Goal: Transaction & Acquisition: Obtain resource

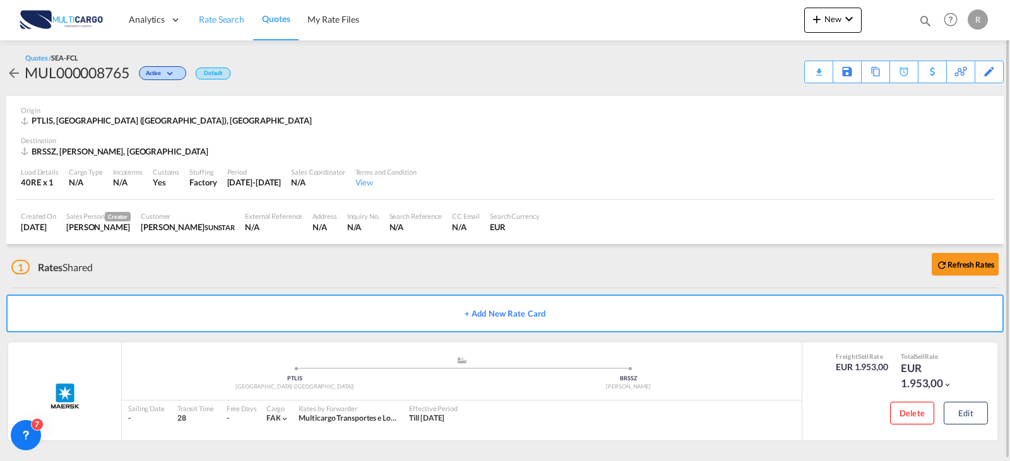
click at [213, 23] on span "Rate Search" at bounding box center [221, 19] width 45 height 11
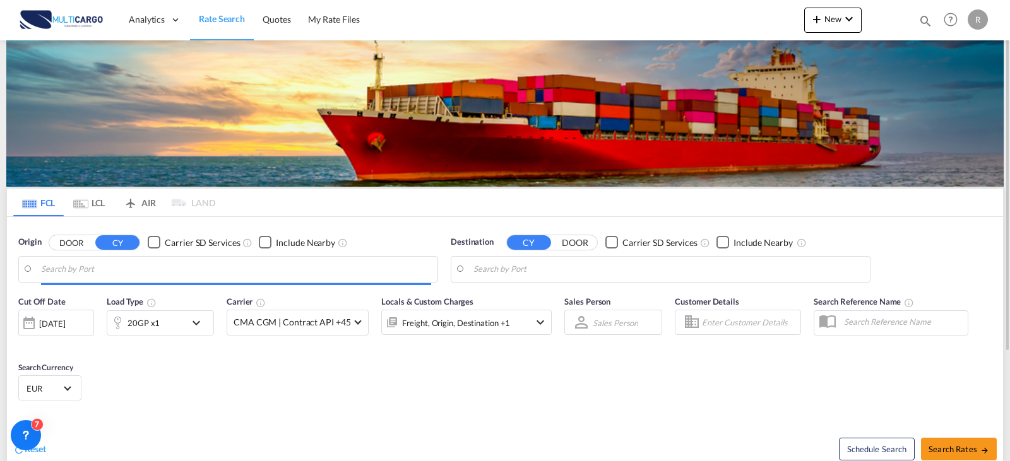
type input "Leixoes, PTLEI"
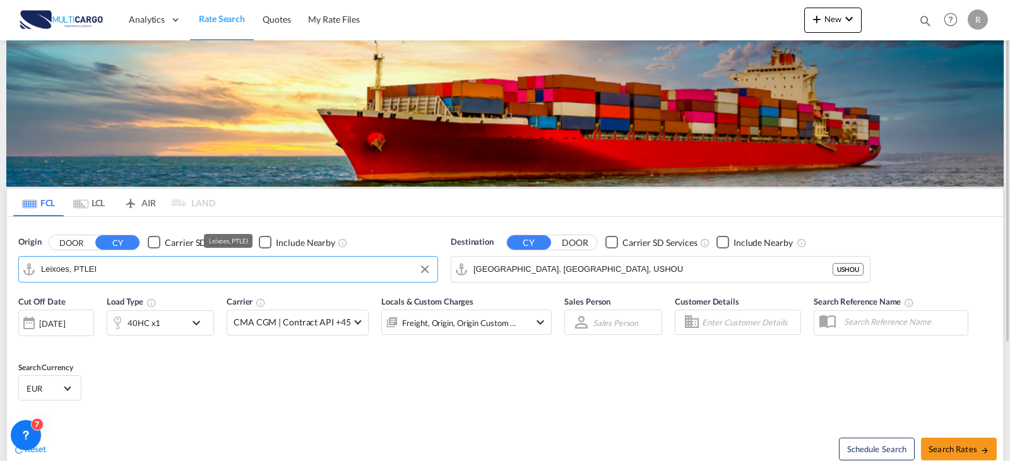
click at [157, 271] on input "Leixoes, PTLEI" at bounding box center [236, 269] width 390 height 19
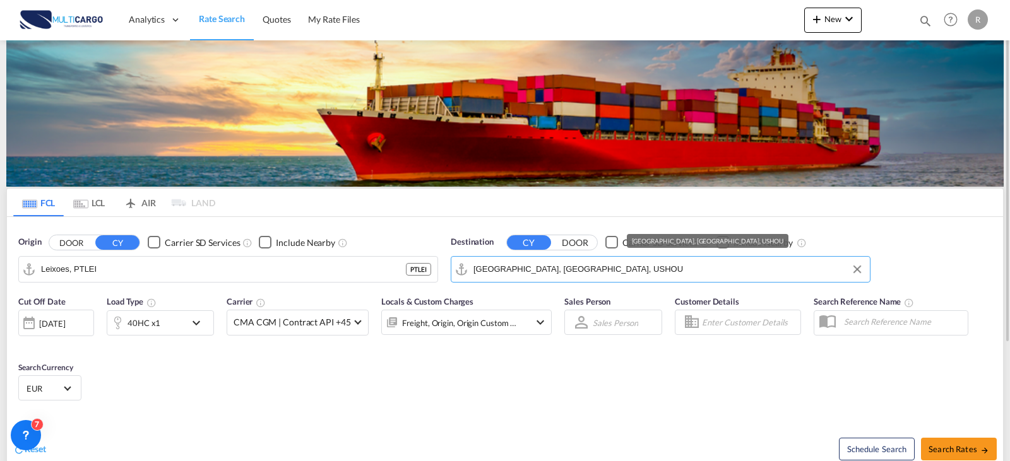
click at [552, 268] on input "[GEOGRAPHIC_DATA], [GEOGRAPHIC_DATA], USHOU" at bounding box center [668, 269] width 390 height 19
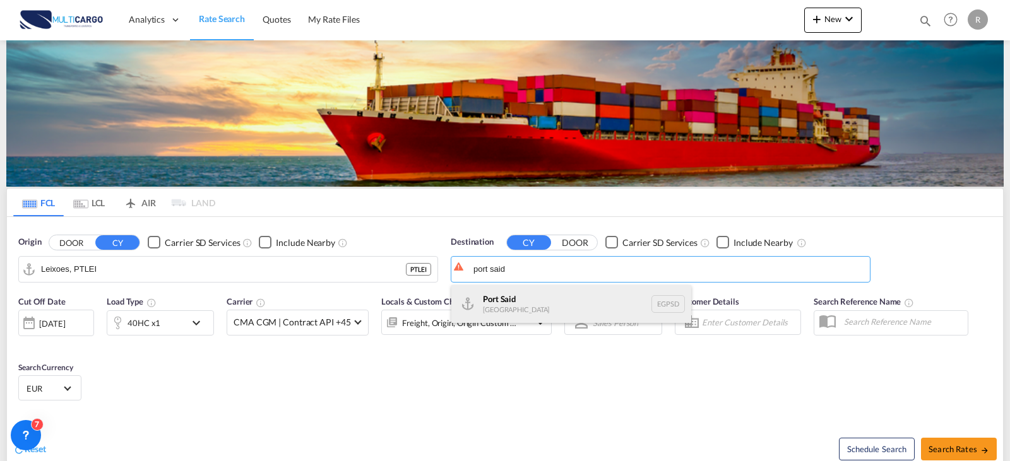
click at [601, 313] on div "Port Said [GEOGRAPHIC_DATA] EGPSD" at bounding box center [571, 304] width 240 height 38
type input "[GEOGRAPHIC_DATA], EGPSD"
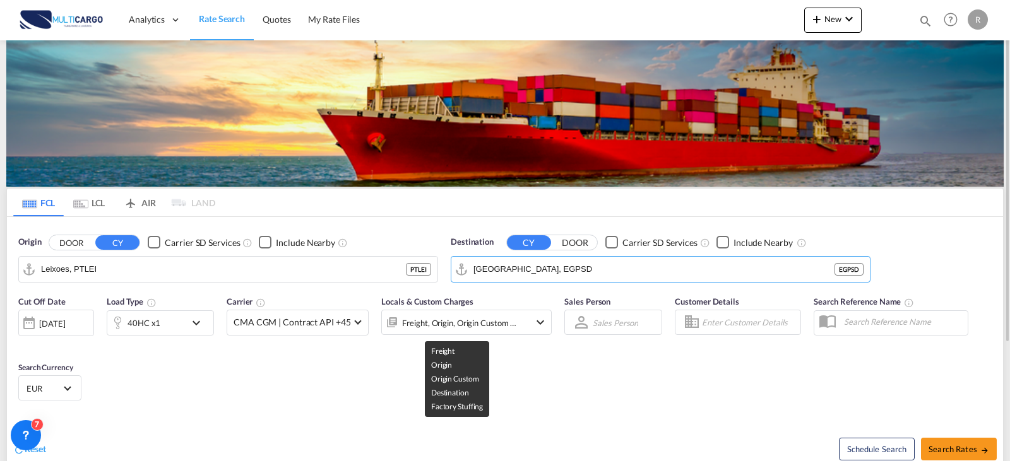
click at [480, 323] on div "Freight, Origin, Origin Custom +2" at bounding box center [459, 323] width 115 height 18
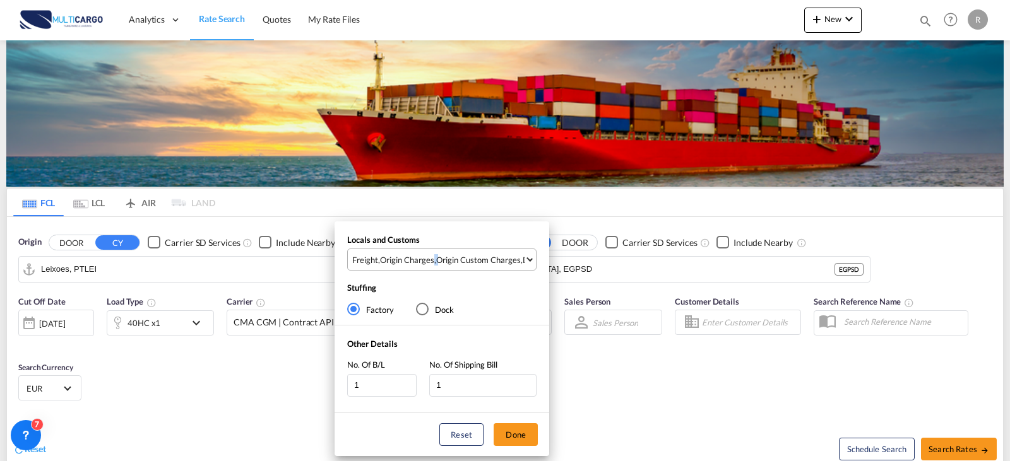
click at [436, 258] on span "Freight , Origin Charges , Origin Custom Charges , Destination Charges" at bounding box center [438, 259] width 172 height 11
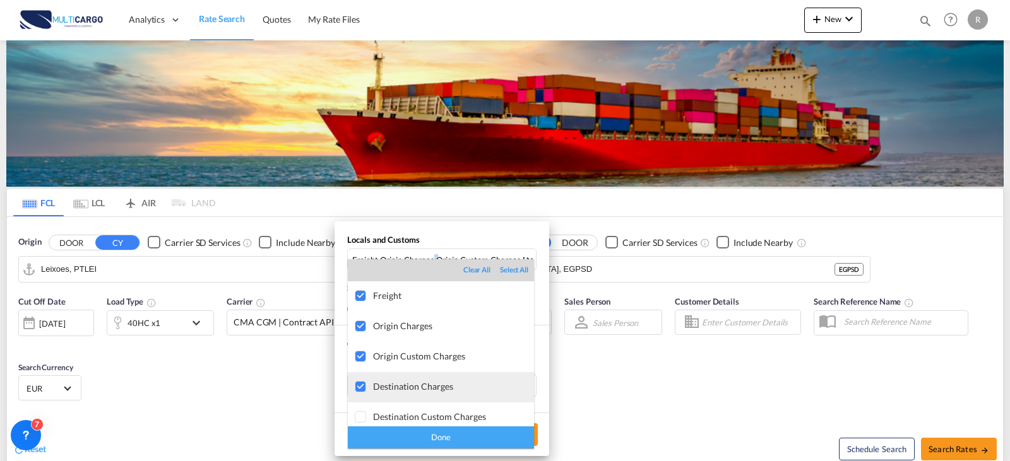
click at [381, 390] on div "Destination Charges" at bounding box center [453, 386] width 161 height 11
click at [440, 436] on div "Done" at bounding box center [441, 438] width 186 height 22
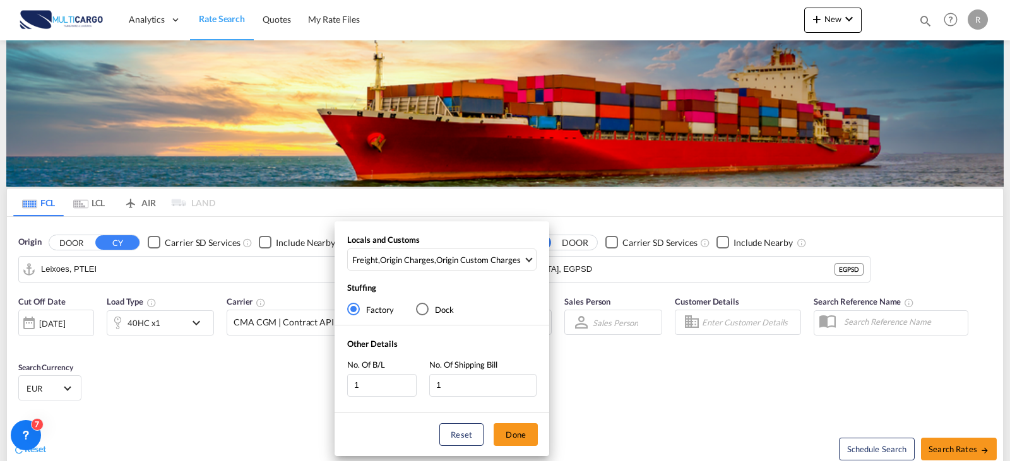
click at [953, 452] on div "Locals and Customs Freight , Origin Charges , Origin Custom Charges Stuffing Fa…" at bounding box center [505, 230] width 1010 height 461
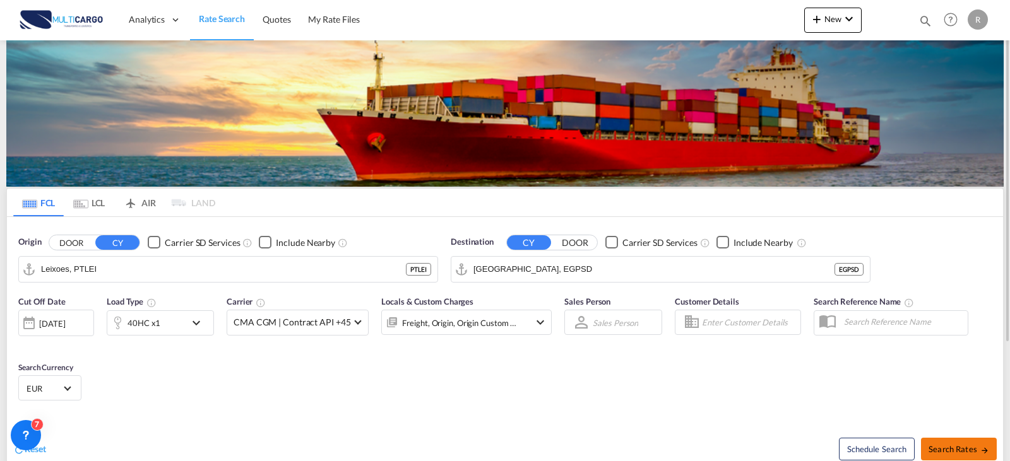
click at [947, 453] on span "Search Rates" at bounding box center [959, 449] width 61 height 10
type input "PTLEI to EGPSD / [DATE]"
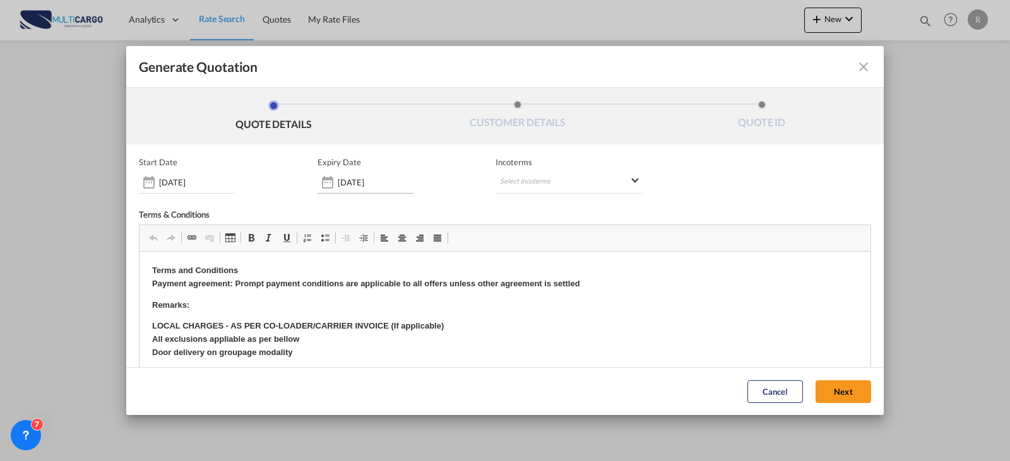
click at [339, 193] on div "[DATE]" at bounding box center [366, 182] width 96 height 23
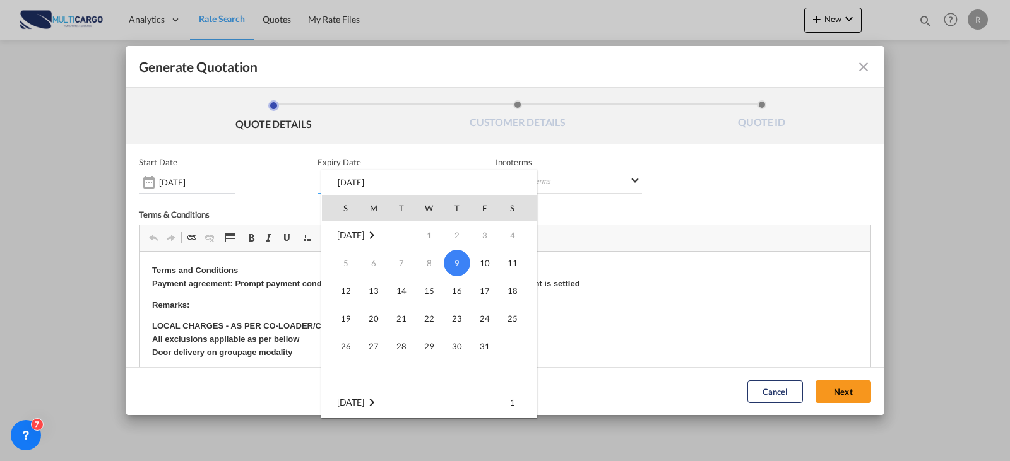
scroll to position [126, 0]
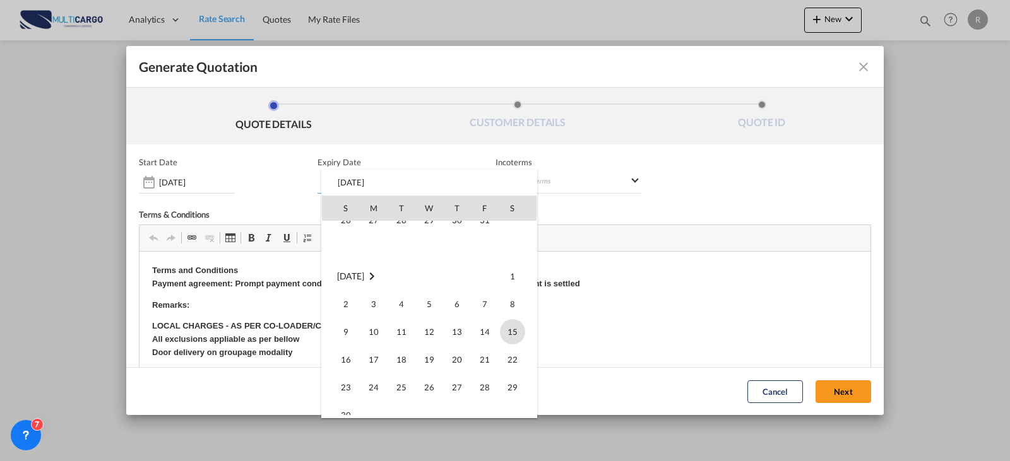
drag, startPoint x: 507, startPoint y: 332, endPoint x: 377, endPoint y: 80, distance: 284.0
click at [507, 332] on span "15" at bounding box center [512, 331] width 25 height 25
type input "[DATE]"
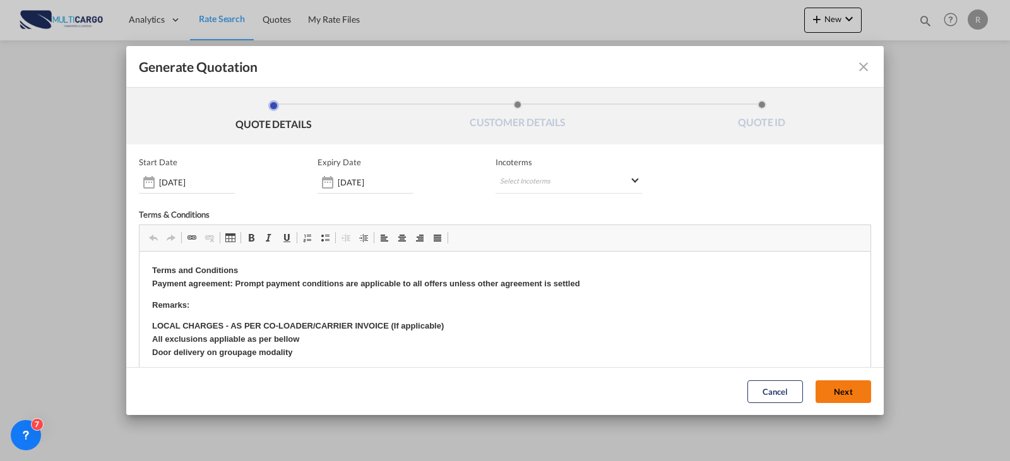
click at [824, 395] on button "Next" at bounding box center [844, 392] width 56 height 23
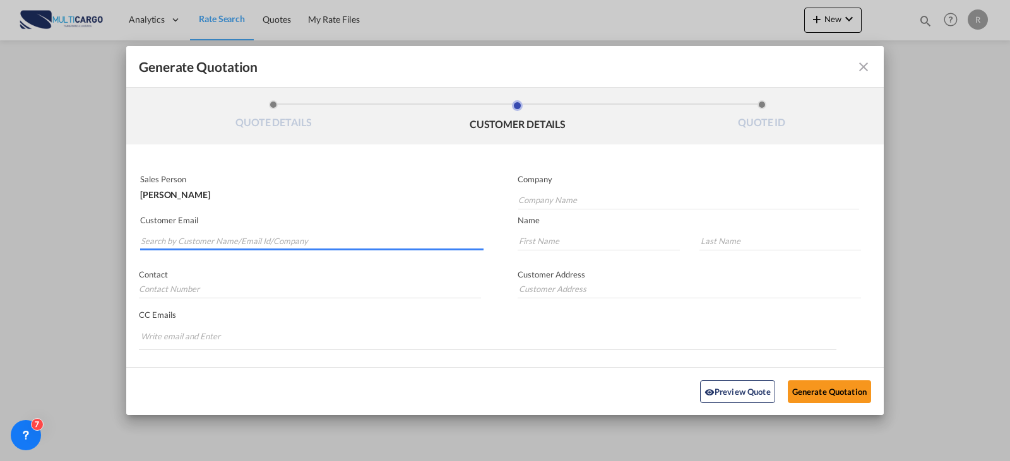
click at [262, 241] on input "Search by Customer Name/Email Id/Company" at bounding box center [312, 241] width 343 height 19
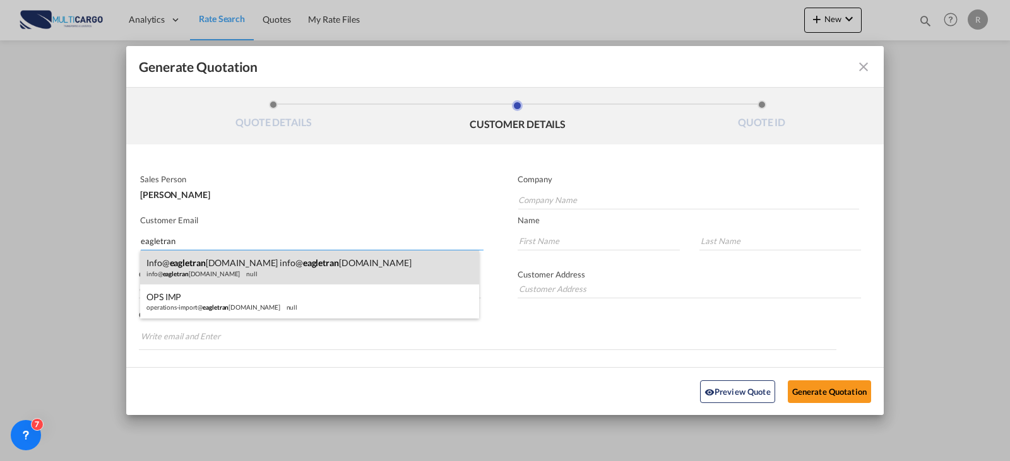
type input "eagletran"
click at [222, 271] on div "info@ eagletran [DOMAIN_NAME] info@ eagletran [DOMAIN_NAME] info@ eagletran [DO…" at bounding box center [309, 268] width 339 height 34
type input "[EMAIL_ADDRESS][DOMAIN_NAME]"
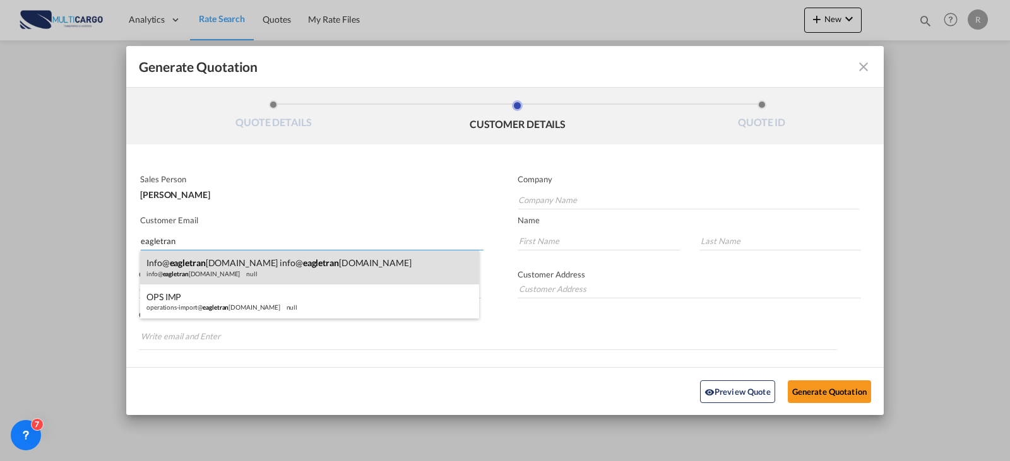
type input "[EMAIL_ADDRESS][DOMAIN_NAME]"
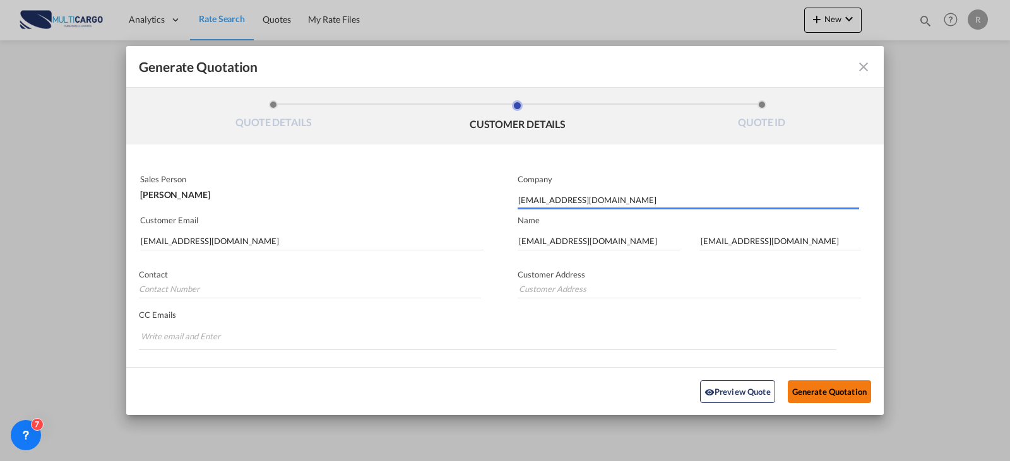
click at [858, 385] on button "Generate Quotation" at bounding box center [829, 391] width 83 height 23
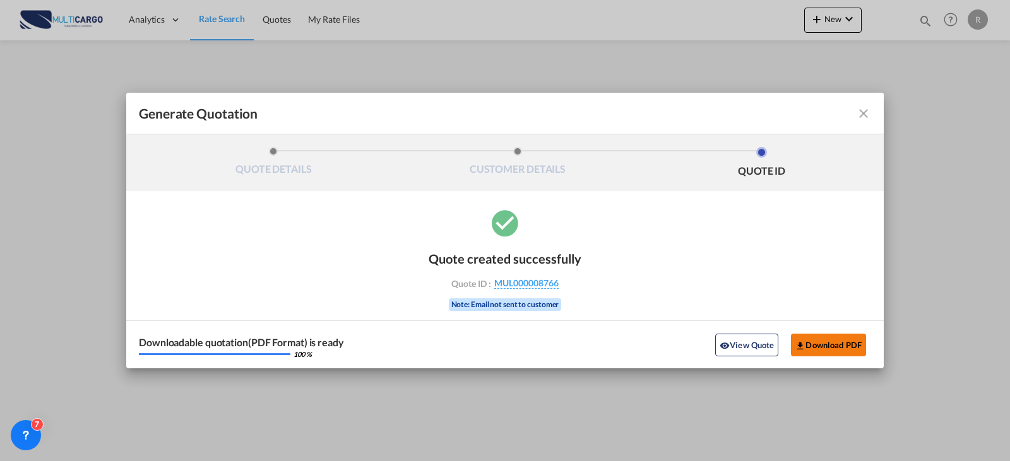
click at [821, 347] on button "Download PDF" at bounding box center [828, 345] width 75 height 23
click at [862, 114] on md-icon "icon-close fg-AAA8AD cursor m-0" at bounding box center [863, 113] width 15 height 15
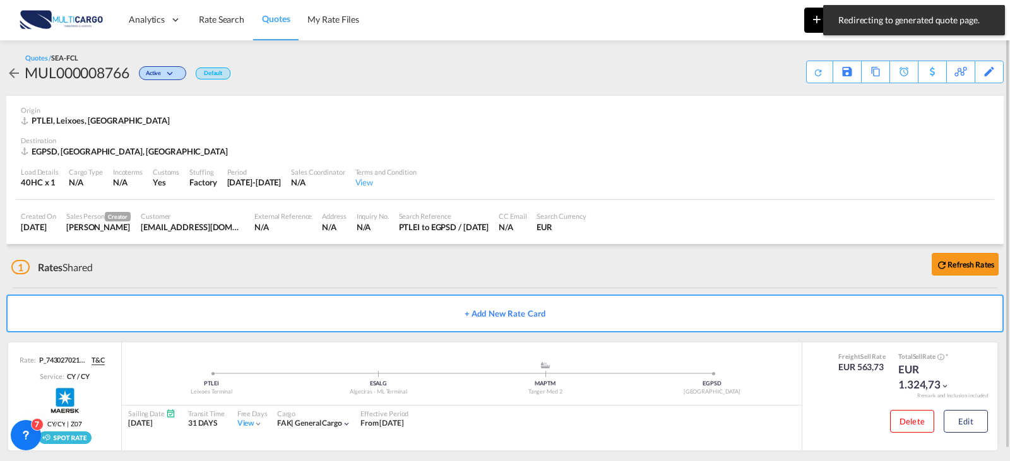
click at [807, 27] on button "New" at bounding box center [832, 20] width 57 height 25
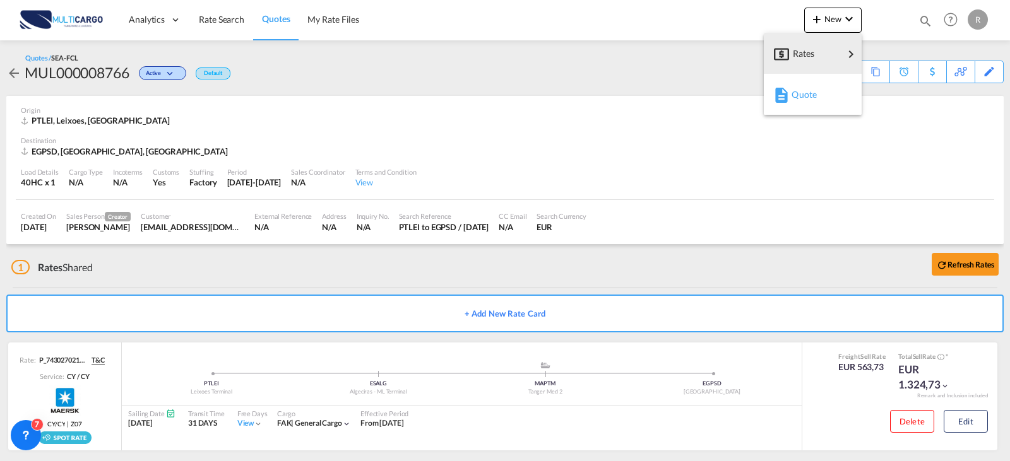
click at [786, 93] on md-icon "button" at bounding box center [781, 95] width 15 height 15
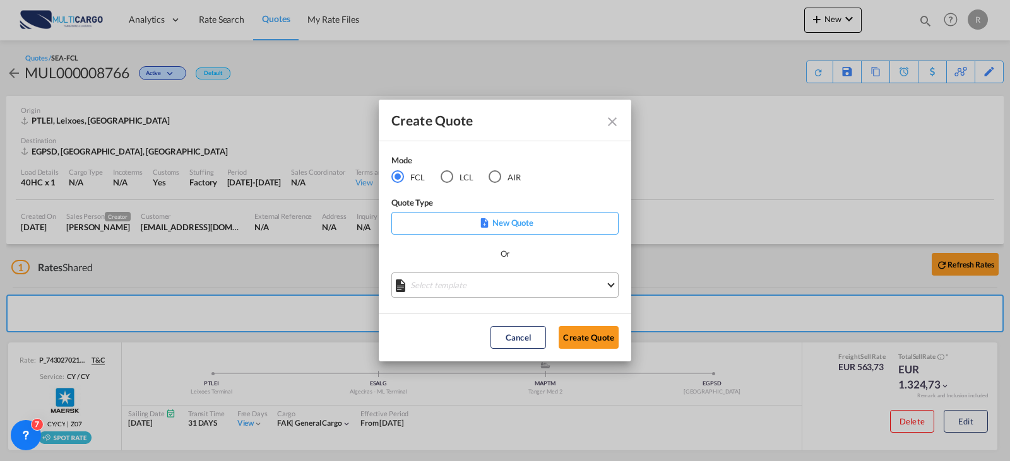
click at [502, 292] on md-select "Select template EXP EXW MERC.Nacional 09/2025 [PERSON_NAME] | [DATE] IMP DAP FC…" at bounding box center [504, 285] width 227 height 25
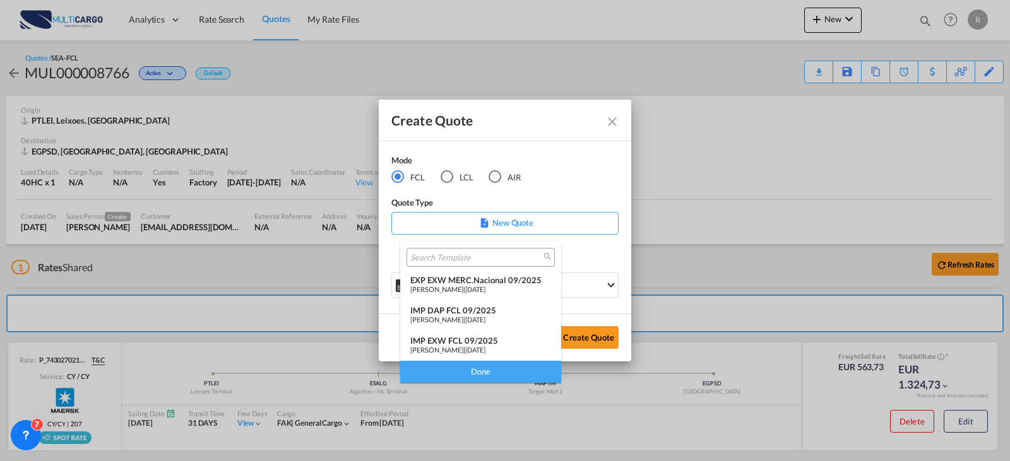
drag, startPoint x: 490, startPoint y: 338, endPoint x: 560, endPoint y: 347, distance: 70.6
click at [490, 338] on div "IMP EXW FCL 09/2025" at bounding box center [480, 341] width 141 height 10
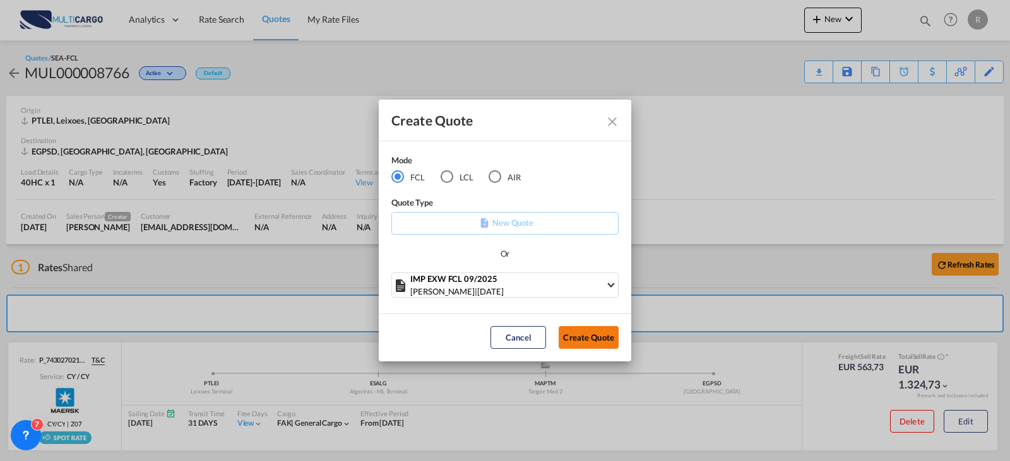
click at [590, 340] on button "Create Quote" at bounding box center [589, 337] width 60 height 23
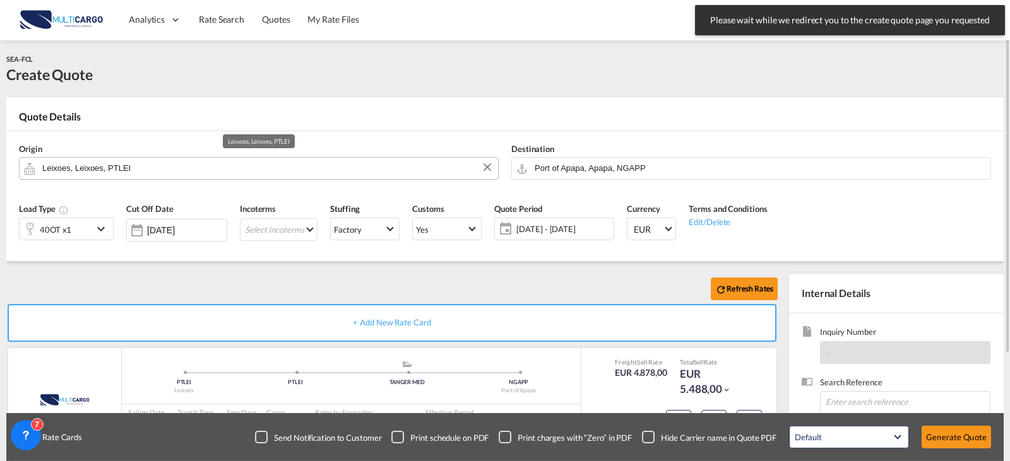
click at [136, 171] on input "Leixoes, Leixoes, PTLEI" at bounding box center [266, 168] width 449 height 22
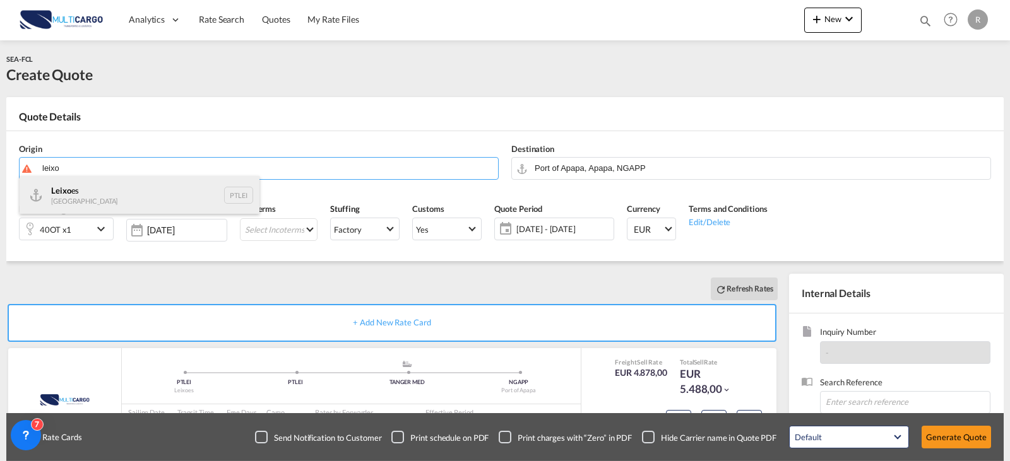
click at [102, 190] on div "Leixo es Portugal PTLEI" at bounding box center [140, 195] width 240 height 38
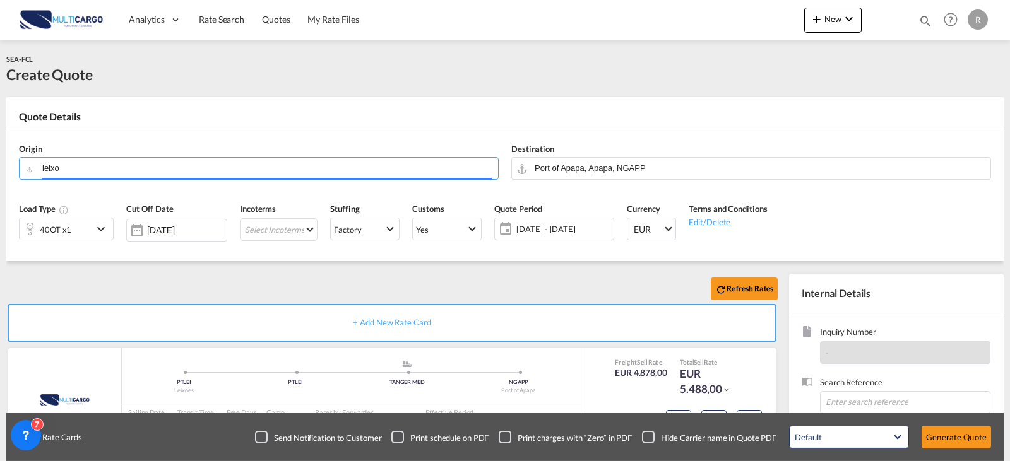
type input "Leixoes, PTLEI"
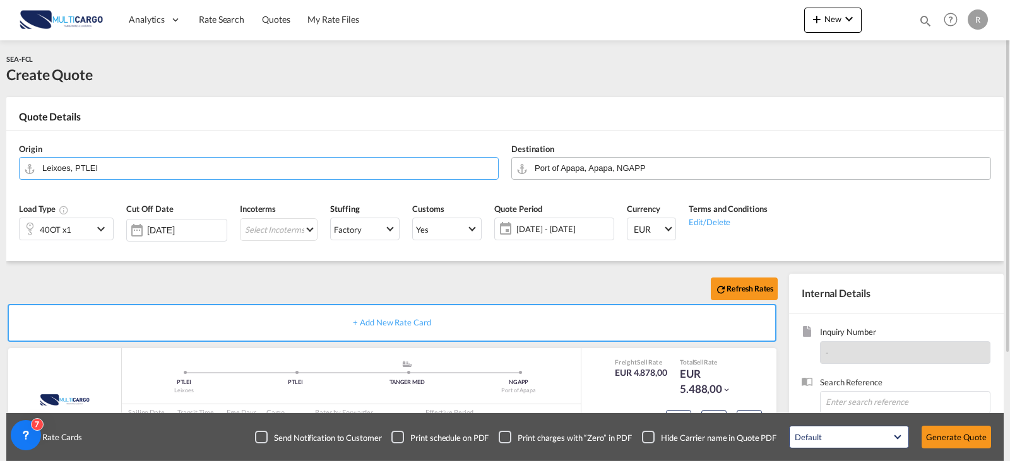
click at [609, 166] on input "Port of Apapa, Apapa, NGAPP" at bounding box center [759, 168] width 449 height 22
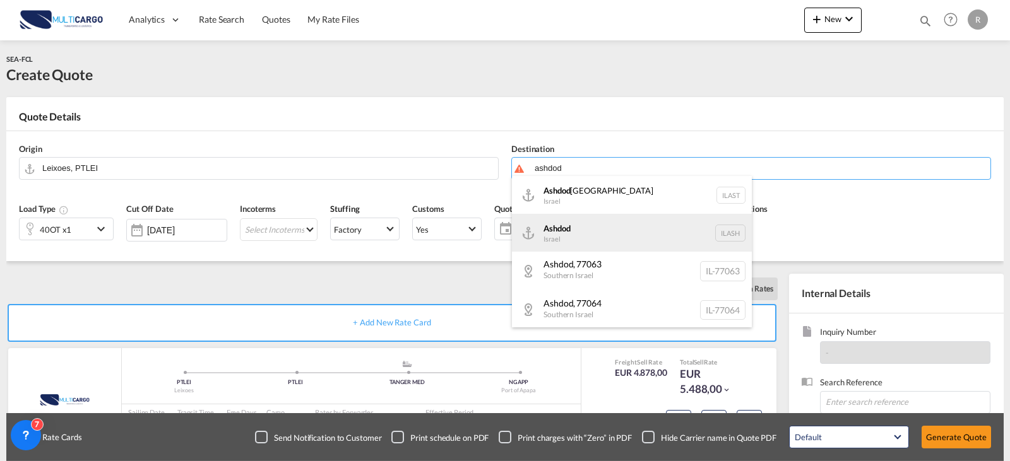
click at [586, 239] on div "Ashdod [GEOGRAPHIC_DATA] [GEOGRAPHIC_DATA]" at bounding box center [632, 233] width 240 height 38
type input "Ashdod, ILASH"
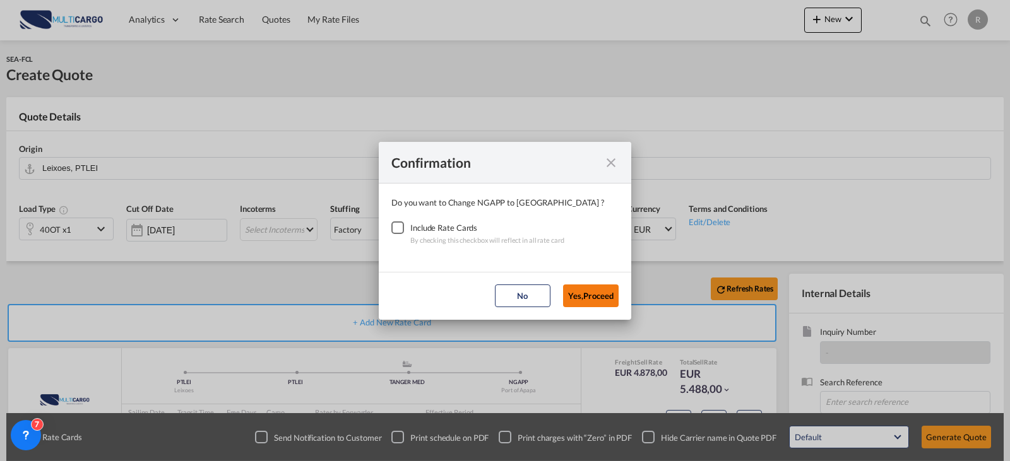
click at [595, 299] on button "Yes,Proceed" at bounding box center [591, 296] width 56 height 23
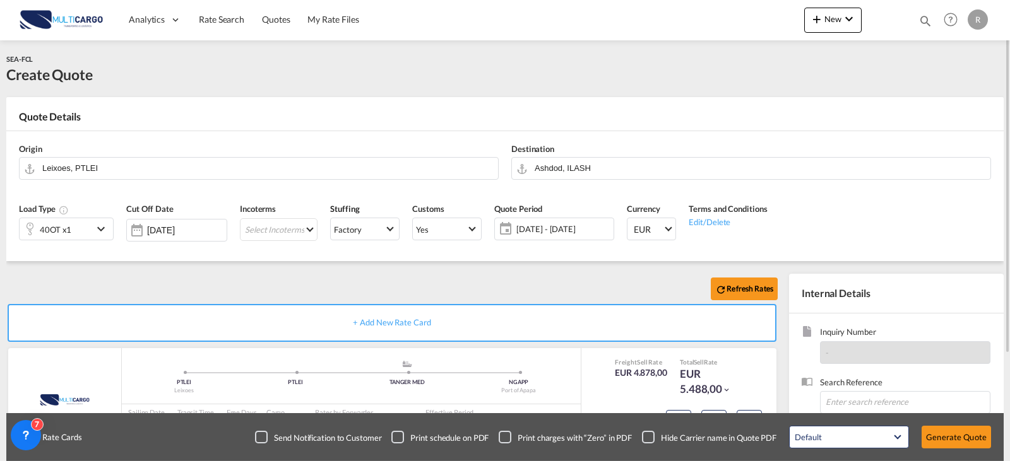
click at [71, 229] on div "40OT x1" at bounding box center [56, 228] width 73 height 21
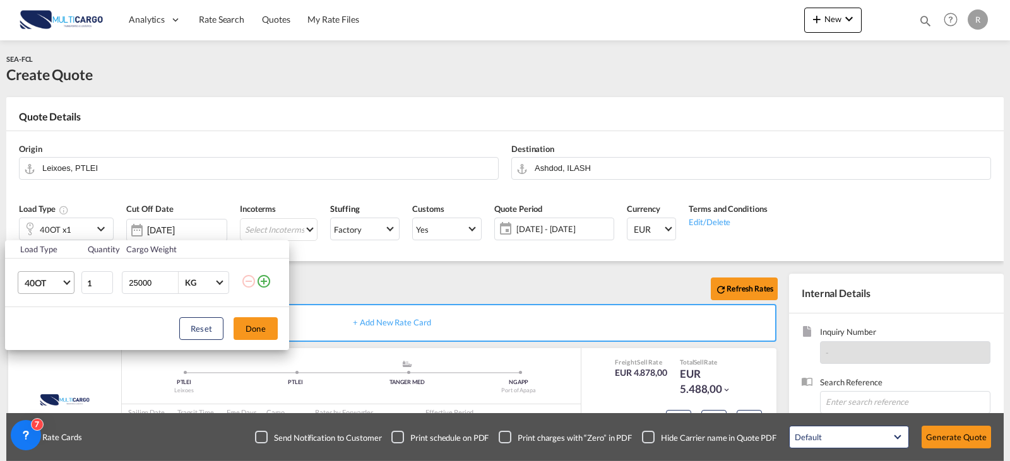
click at [67, 286] on md-select-value "40OT" at bounding box center [48, 282] width 50 height 21
click at [35, 231] on div "40HC" at bounding box center [36, 228] width 23 height 13
click at [265, 323] on button "Done" at bounding box center [256, 329] width 44 height 23
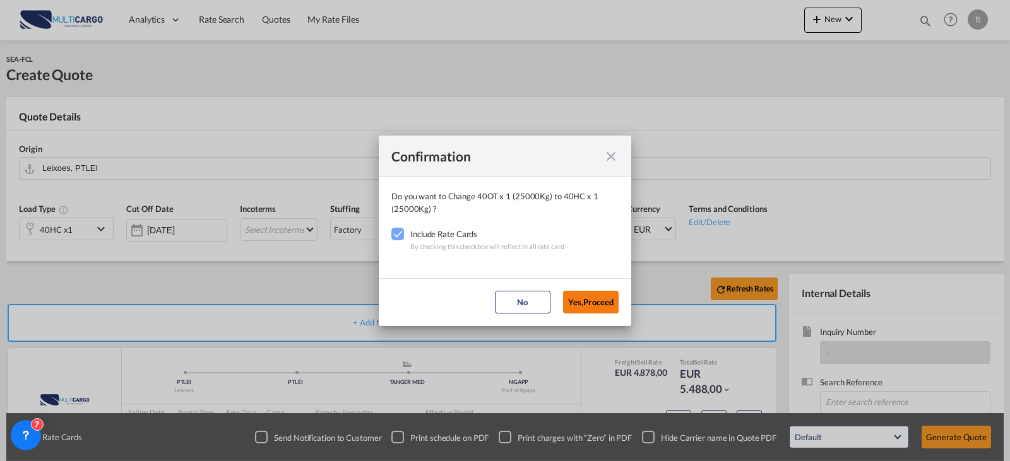
click at [579, 309] on button "Yes,Proceed" at bounding box center [591, 302] width 56 height 23
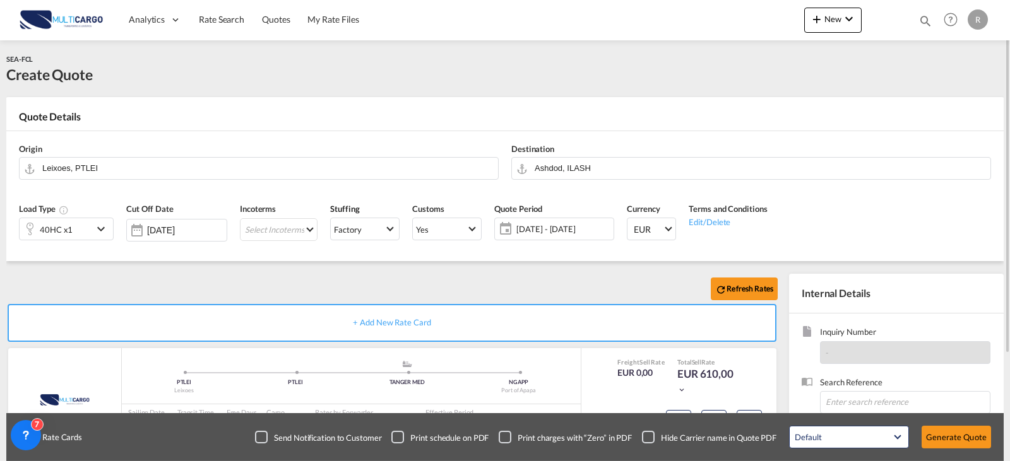
click at [550, 228] on span "[DATE] - [DATE]" at bounding box center [563, 228] width 94 height 11
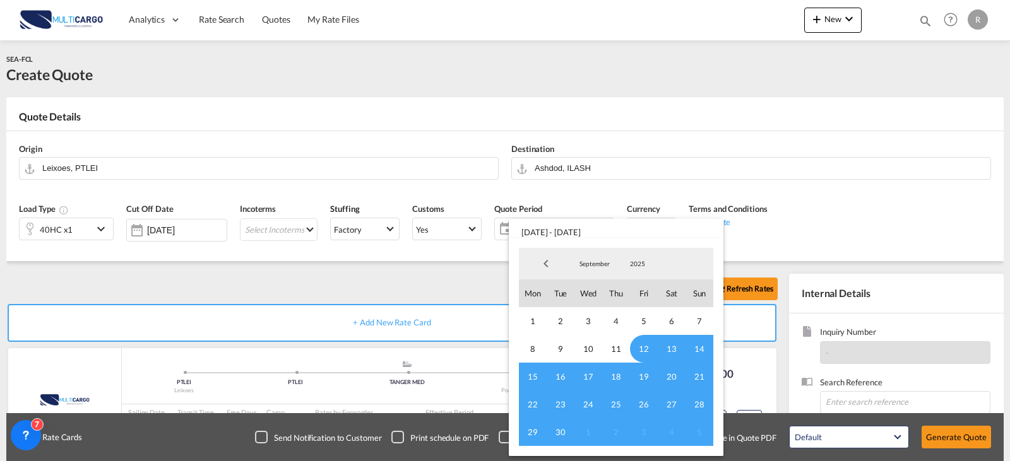
click at [585, 267] on span "September" at bounding box center [594, 263] width 40 height 9
click at [600, 294] on md-option "October" at bounding box center [607, 295] width 86 height 30
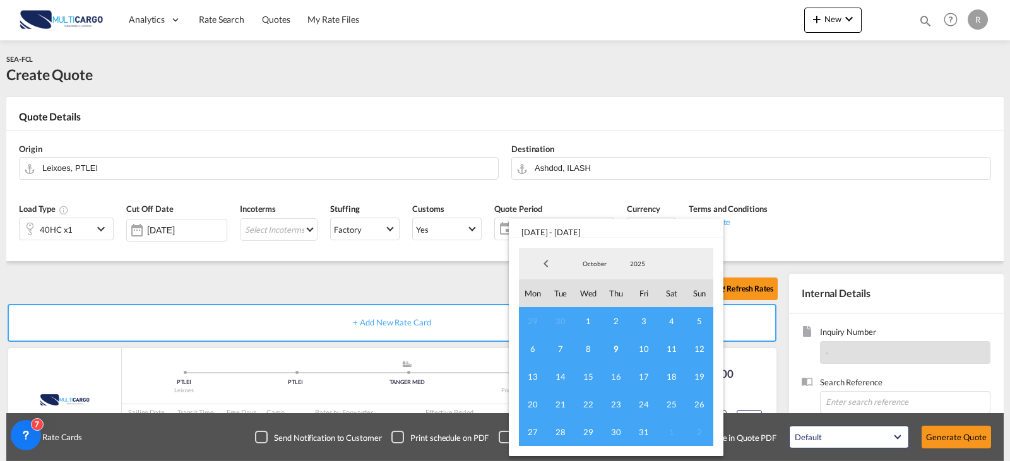
click at [579, 352] on span "8" at bounding box center [588, 349] width 28 height 28
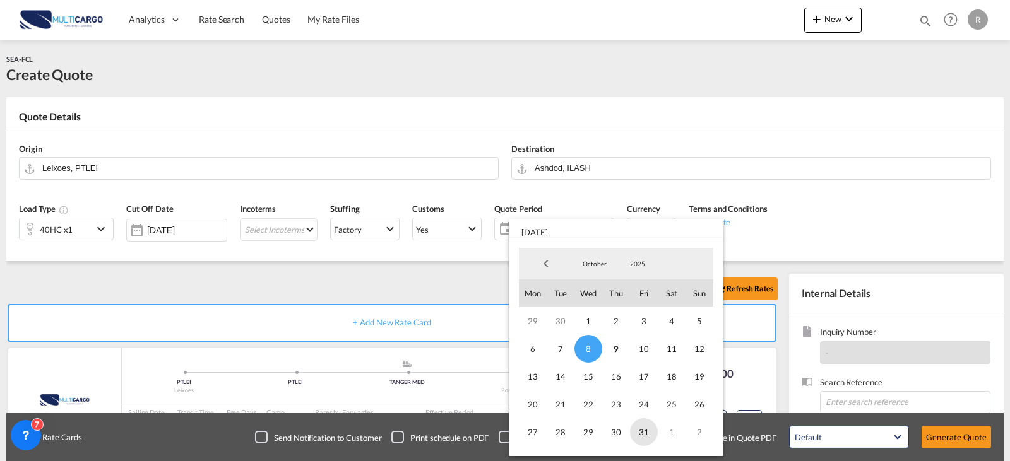
drag, startPoint x: 639, startPoint y: 438, endPoint x: 639, endPoint y: 430, distance: 8.2
click at [640, 438] on span "31" at bounding box center [644, 432] width 28 height 28
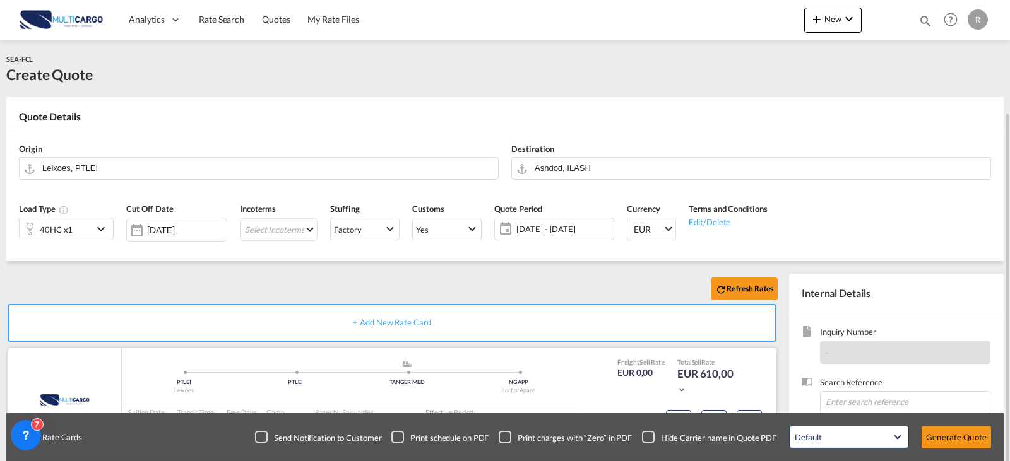
scroll to position [140, 0]
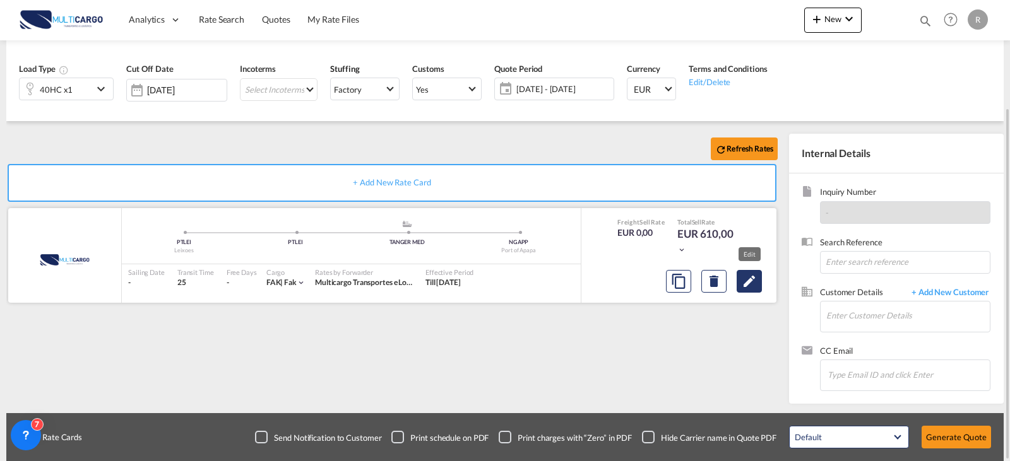
click at [743, 282] on md-icon "Edit" at bounding box center [749, 281] width 15 height 15
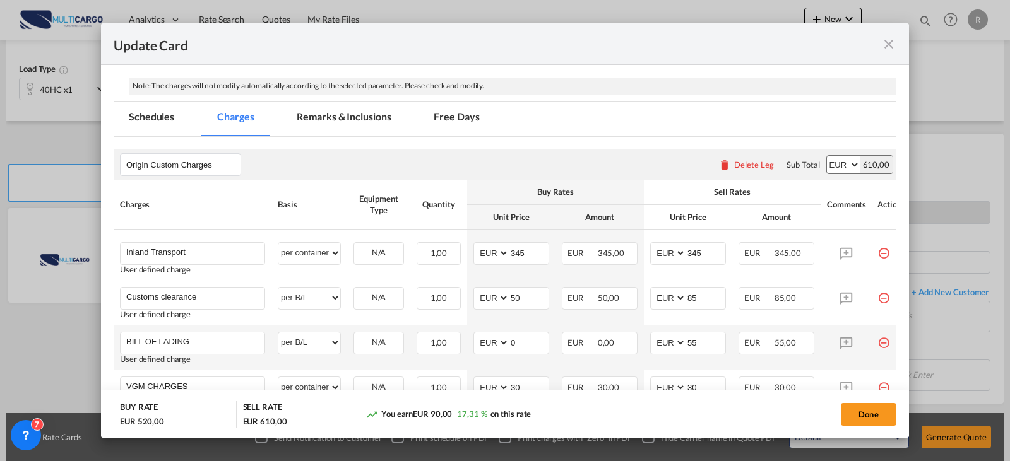
scroll to position [316, 0]
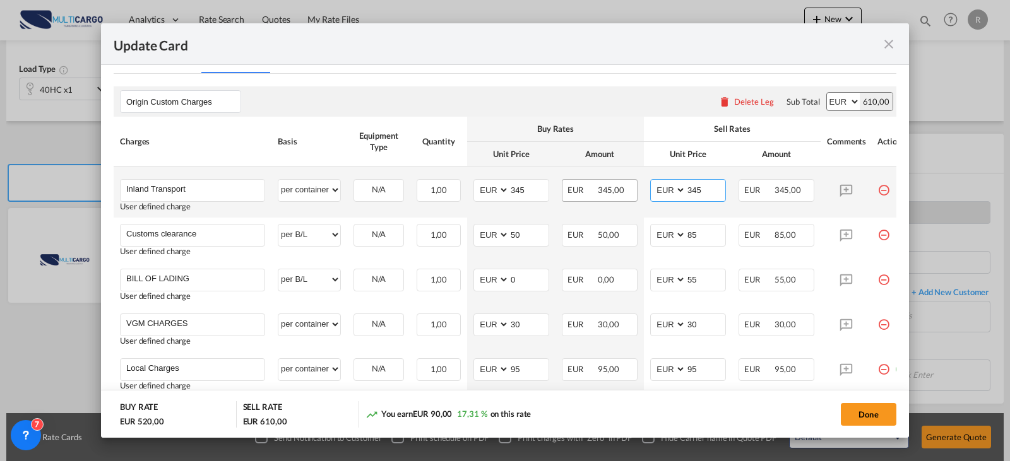
drag, startPoint x: 714, startPoint y: 187, endPoint x: 605, endPoint y: 190, distance: 109.2
click at [605, 190] on tr "Inland Transport Please Enter User Defined Charges Cannot Be Published User def…" at bounding box center [514, 192] width 800 height 51
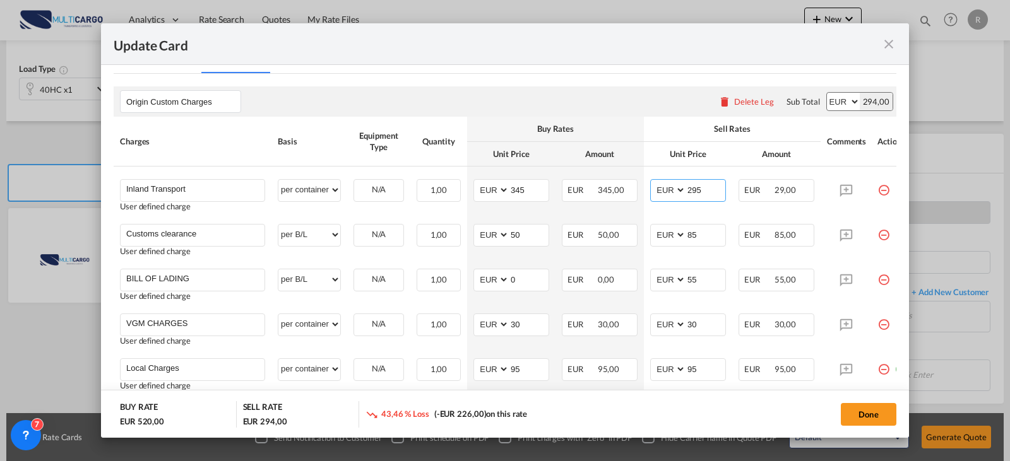
type input "295"
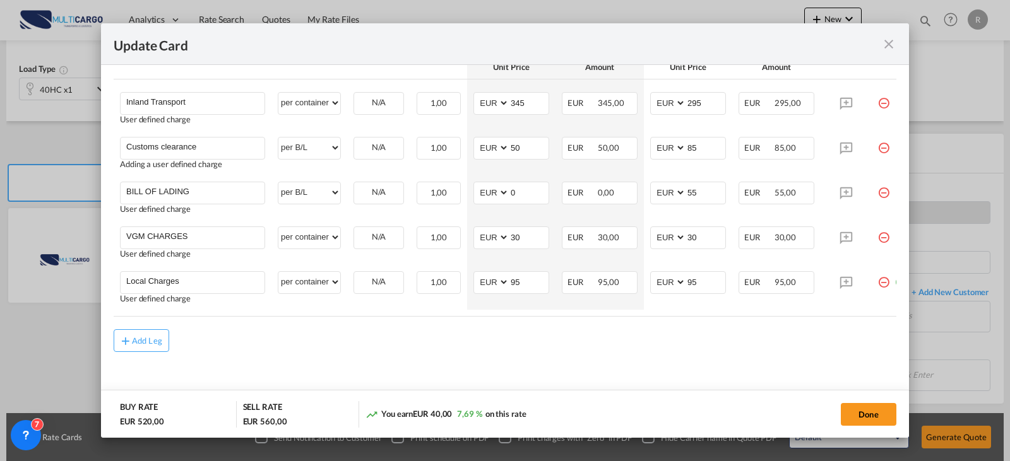
scroll to position [0, 27]
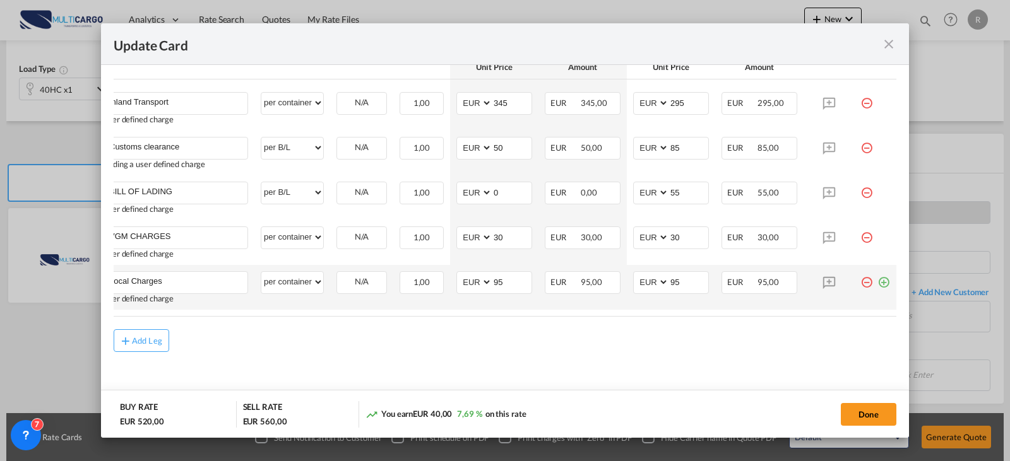
click at [879, 282] on md-icon "icon-plus-circle-outline green-400-fg" at bounding box center [883, 277] width 13 height 13
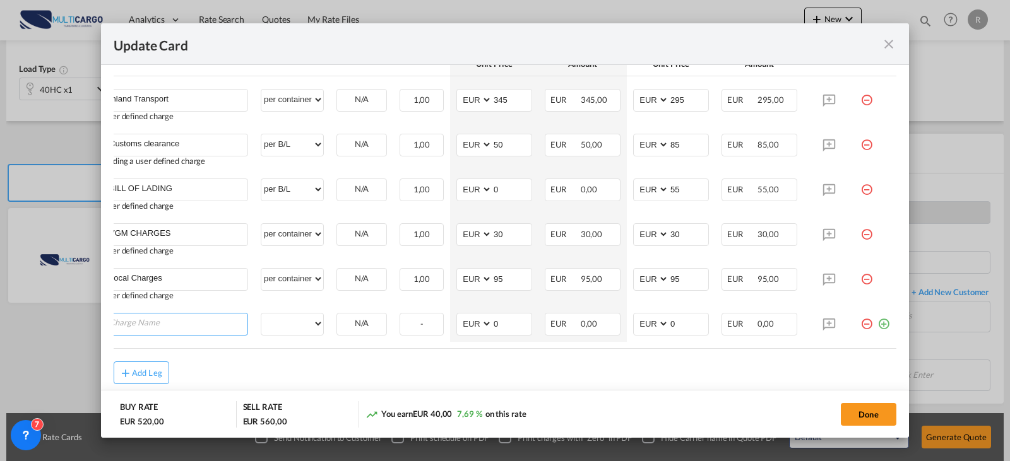
scroll to position [0, 13]
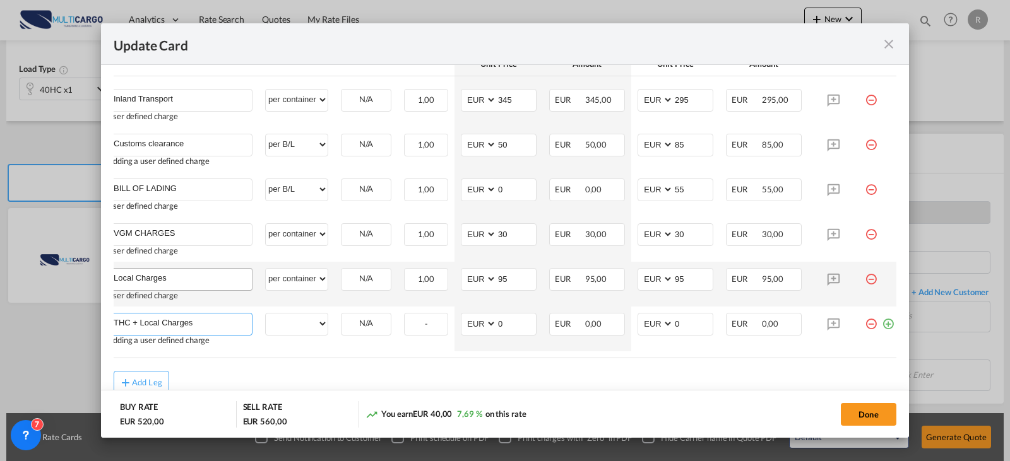
type input "THC + Local Charges"
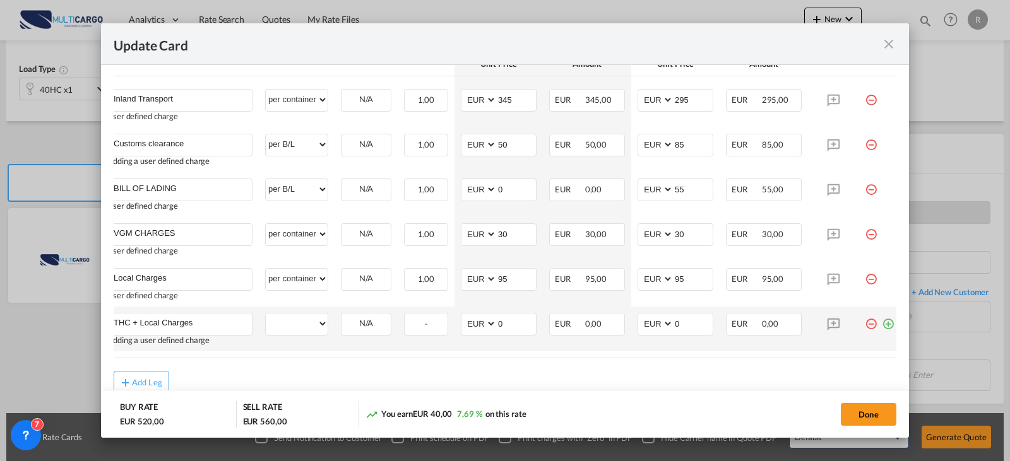
click at [238, 347] on td "THC + Local Charges Please Enter User Defined Charges Cannot Be Published Addin…" at bounding box center [180, 329] width 158 height 45
drag, startPoint x: 697, startPoint y: 326, endPoint x: 662, endPoint y: 323, distance: 36.1
click at [662, 323] on md-input-container "AED AFN ALL AMD ANG AOA ARS AUD AWG AZN BAM BBD BDT BGN BHD BIF BMD BND [PERSON…" at bounding box center [676, 324] width 76 height 23
type input "425"
click at [871, 281] on md-icon "icon-minus-circle-outline red-400-fg" at bounding box center [871, 274] width 13 height 13
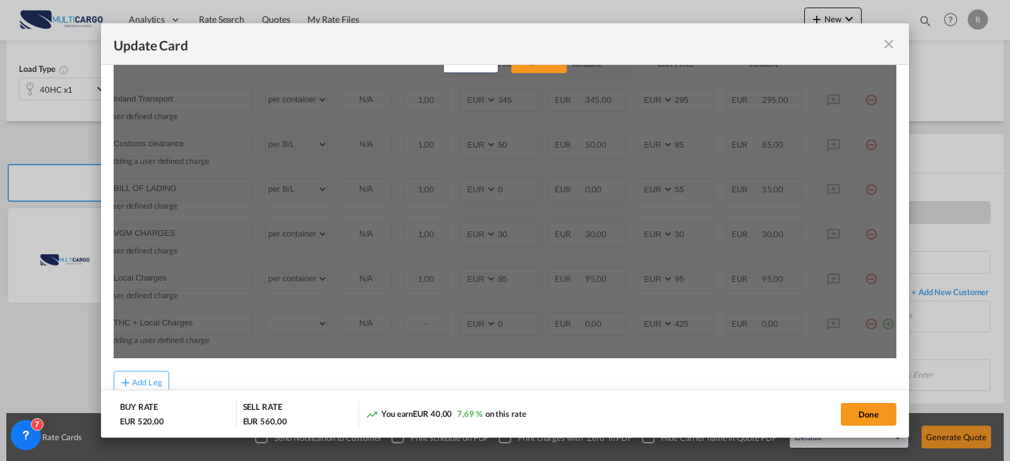
scroll to position [343, 0]
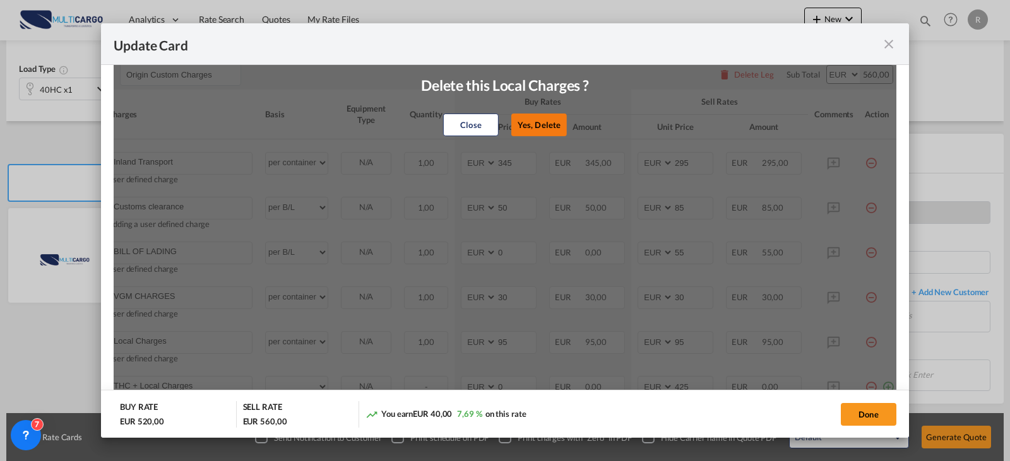
click at [546, 127] on button "Yes, Delete" at bounding box center [539, 125] width 56 height 23
type input "THC + Local Charges"
type input "0"
type input "425"
select select "? object:null ?"
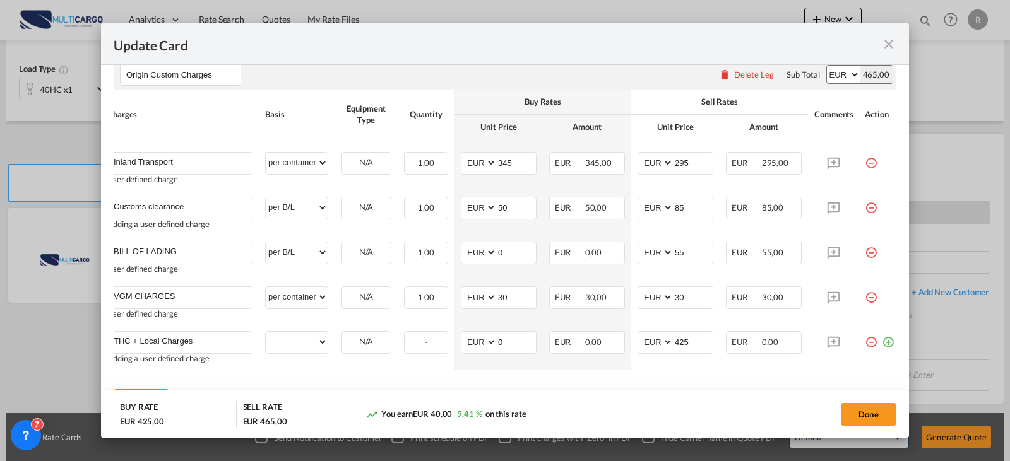
click at [887, 343] on md-dialog-content "Port of Origin PTLEI Origin Haulage Select Origin Haulage rail road barge truck…" at bounding box center [505, 252] width 808 height 374
click at [884, 343] on md-icon "icon-plus-circle-outline green-400-fg" at bounding box center [888, 337] width 13 height 13
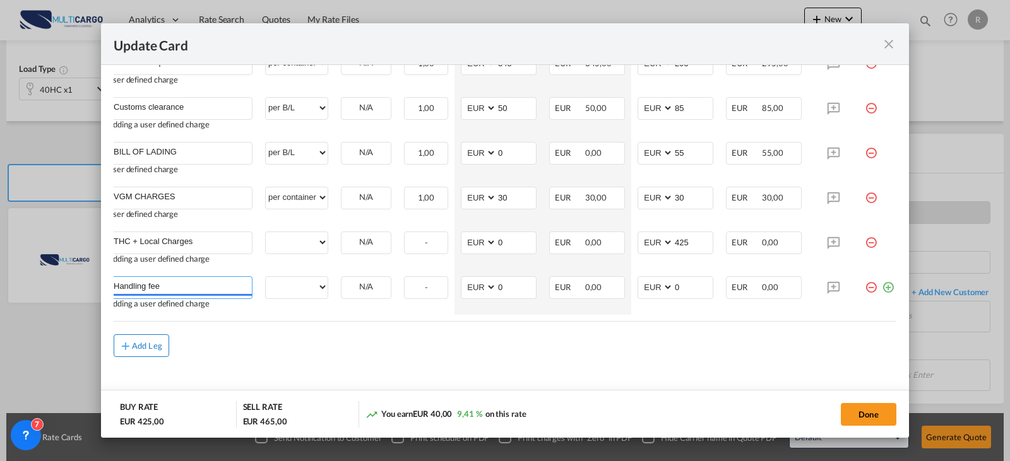
type input "Handling fee"
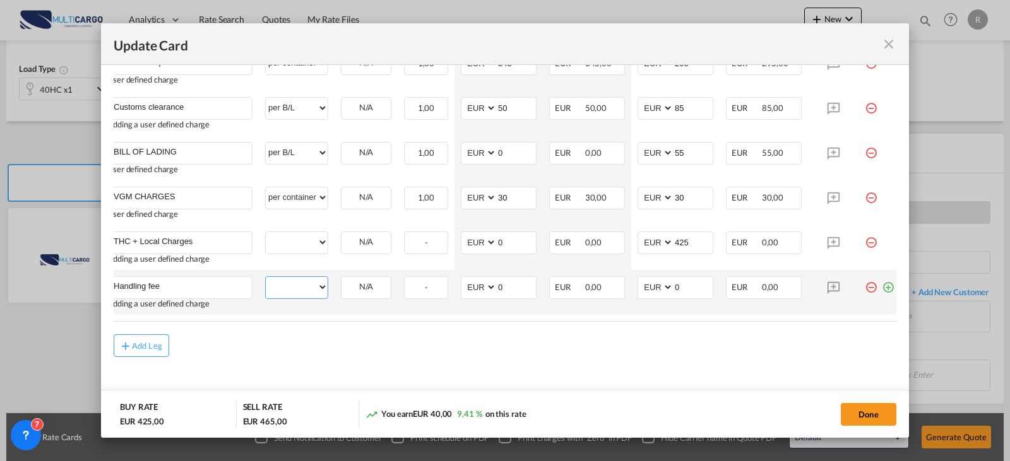
click at [292, 288] on select "per equipment per container per B/L per shipping bill per shipment per pallet p…" at bounding box center [297, 287] width 62 height 20
select select "per shipment"
click at [266, 277] on select "per equipment per container per B/L per shipping bill per shipment per pallet p…" at bounding box center [297, 287] width 62 height 20
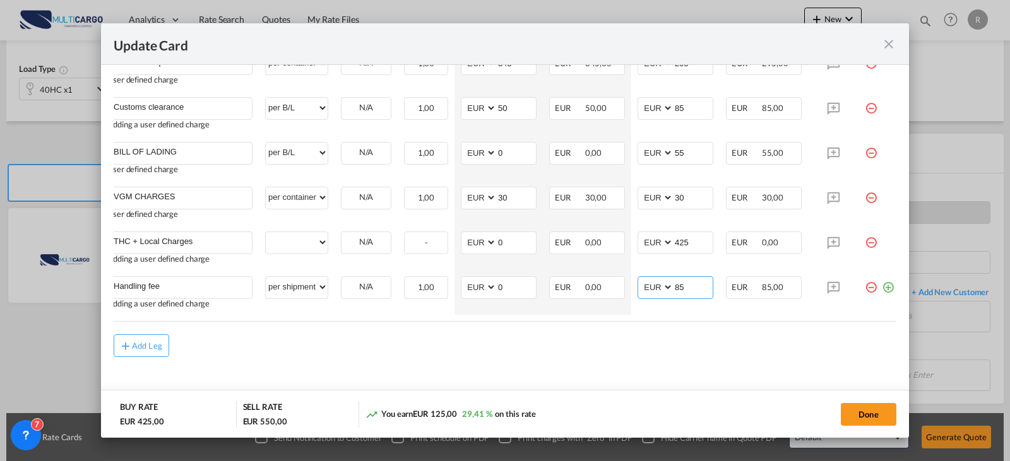
type input "85"
click at [326, 248] on td "per equipment per container per B/L per shipping bill per shipment per pallet p…" at bounding box center [297, 247] width 76 height 45
click at [320, 248] on select "per equipment per container per B/L per shipping bill per shipment per pallet p…" at bounding box center [297, 242] width 62 height 20
select select "per container"
click at [266, 232] on select "per equipment per container per B/L per shipping bill per shipment per pallet p…" at bounding box center [297, 242] width 62 height 20
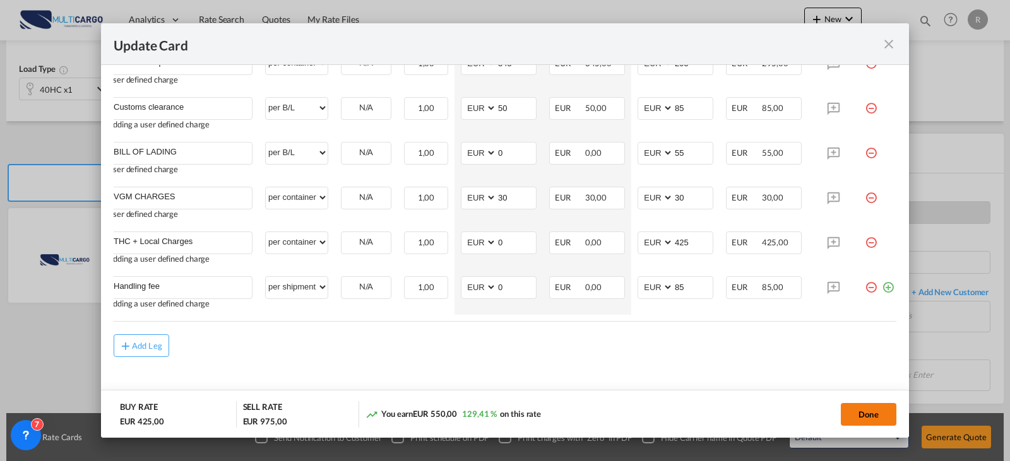
drag, startPoint x: 849, startPoint y: 410, endPoint x: 859, endPoint y: 414, distance: 10.8
click at [850, 412] on button "Done" at bounding box center [869, 414] width 56 height 23
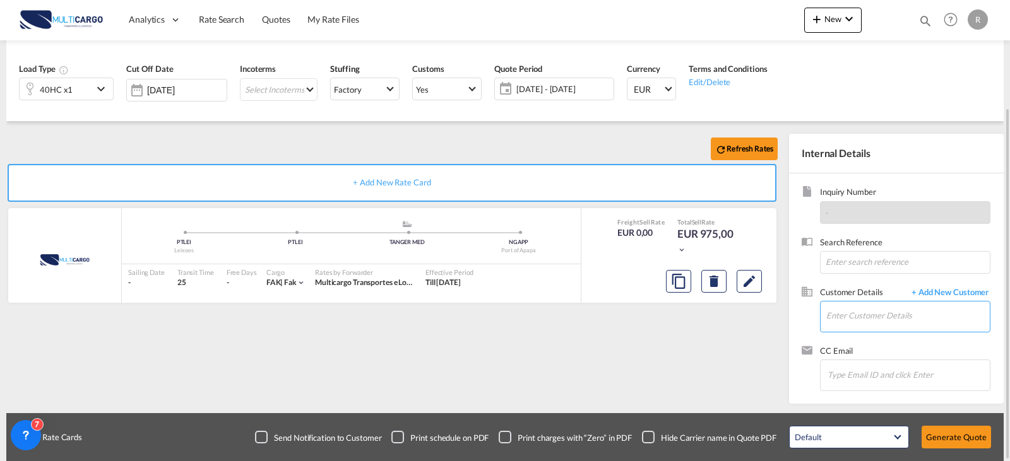
click at [878, 316] on input "Enter Customer Details" at bounding box center [907, 316] width 163 height 28
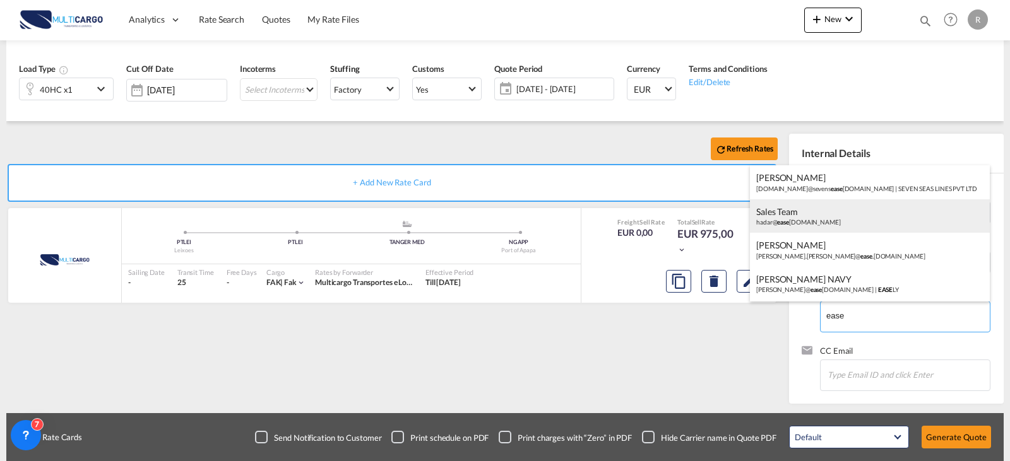
click at [831, 225] on div "Sales Team hadar@ ease [DOMAIN_NAME]" at bounding box center [870, 216] width 240 height 34
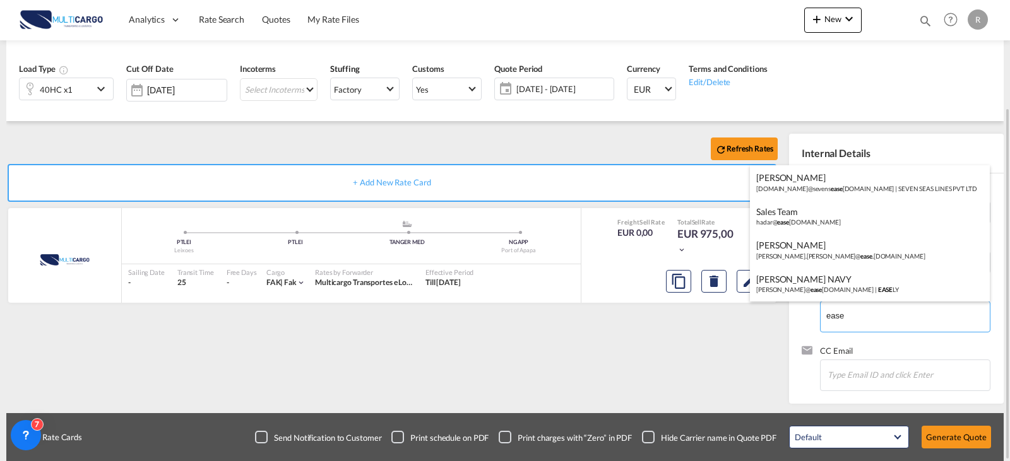
type input "@[DOMAIN_NAME], Sales Team, [EMAIL_ADDRESS][DOMAIN_NAME]"
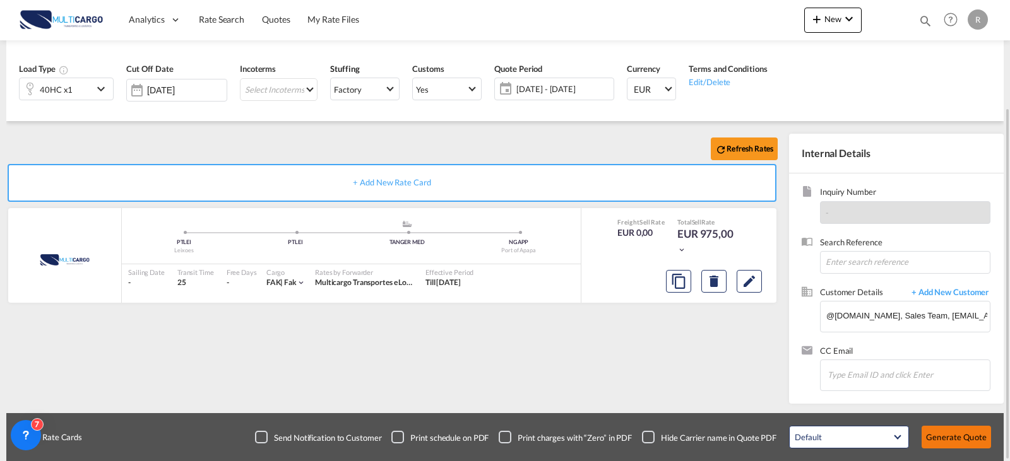
click at [953, 446] on button "Generate Quote" at bounding box center [956, 437] width 69 height 23
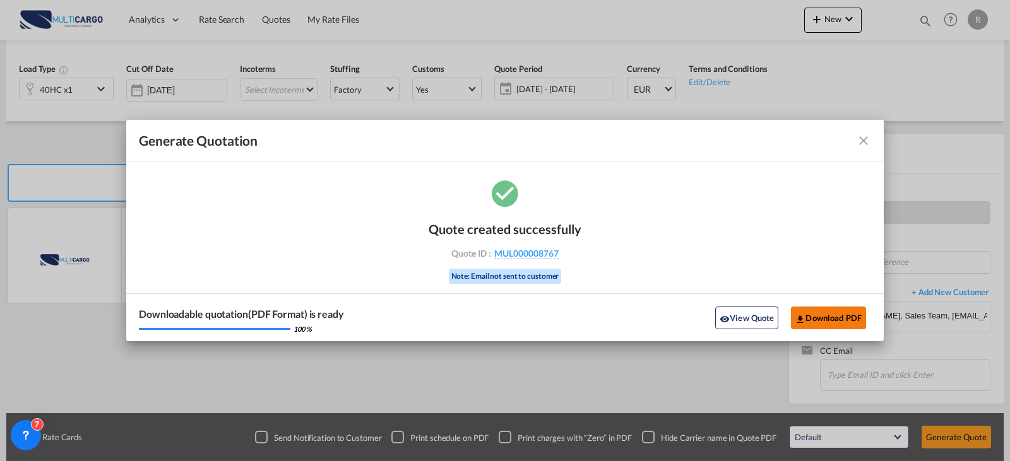
click at [807, 328] on button "Download PDF" at bounding box center [828, 318] width 75 height 23
click at [853, 316] on button "Download PDF" at bounding box center [828, 318] width 75 height 23
click at [868, 145] on md-icon "icon-close fg-AAA8AD cursor m-0" at bounding box center [863, 140] width 15 height 15
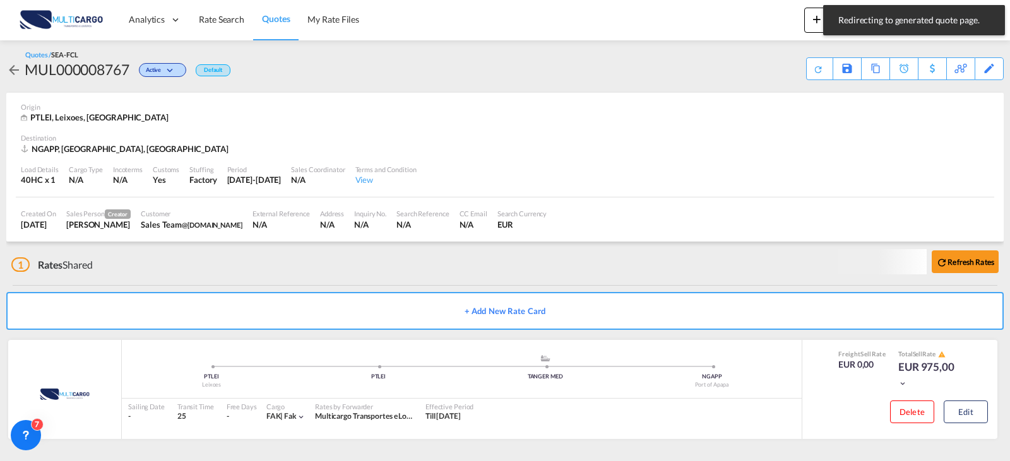
scroll to position [3, 0]
click at [218, 24] on span "Rate Search" at bounding box center [221, 19] width 45 height 11
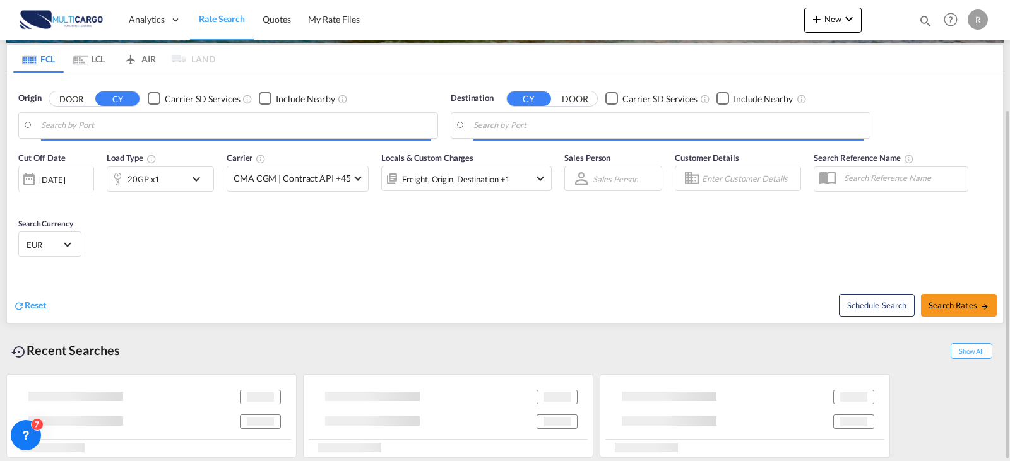
scroll to position [144, 0]
type input "Leixoes, PTLEI"
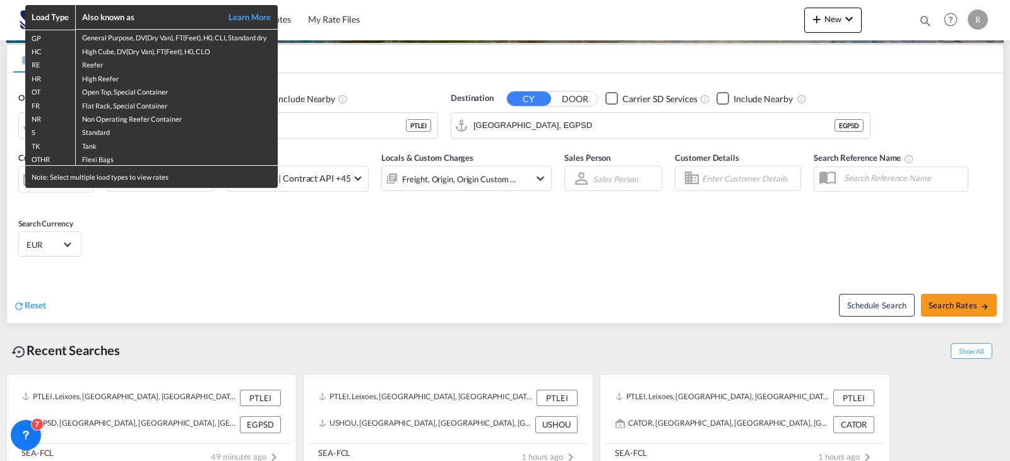
scroll to position [160, 0]
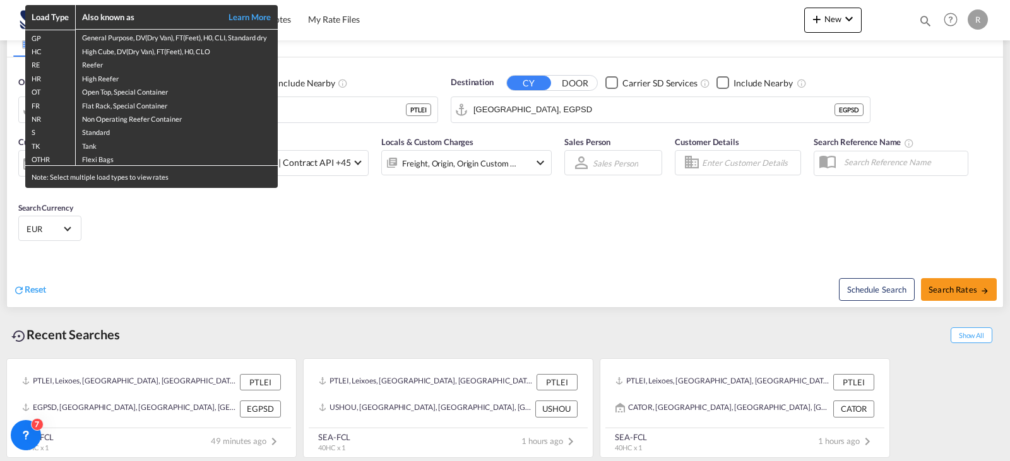
click at [309, 107] on div "Load Type Also known as Learn More GP General Purpose, DV(Dry Van), FT(Feet), H…" at bounding box center [505, 230] width 1010 height 461
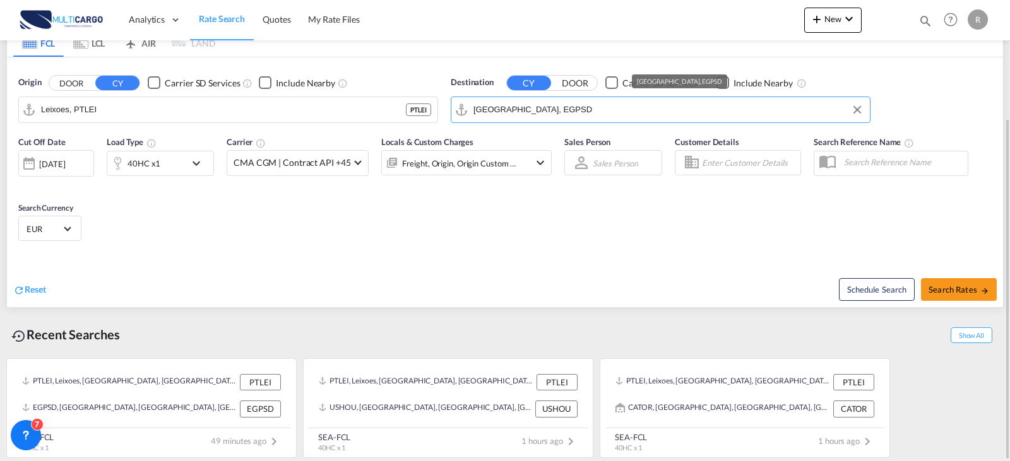
click at [557, 120] on md-autocomplete-wrap "[GEOGRAPHIC_DATA], EGPSD" at bounding box center [668, 112] width 390 height 25
click at [562, 112] on input "[GEOGRAPHIC_DATA], EGPSD" at bounding box center [668, 109] width 390 height 19
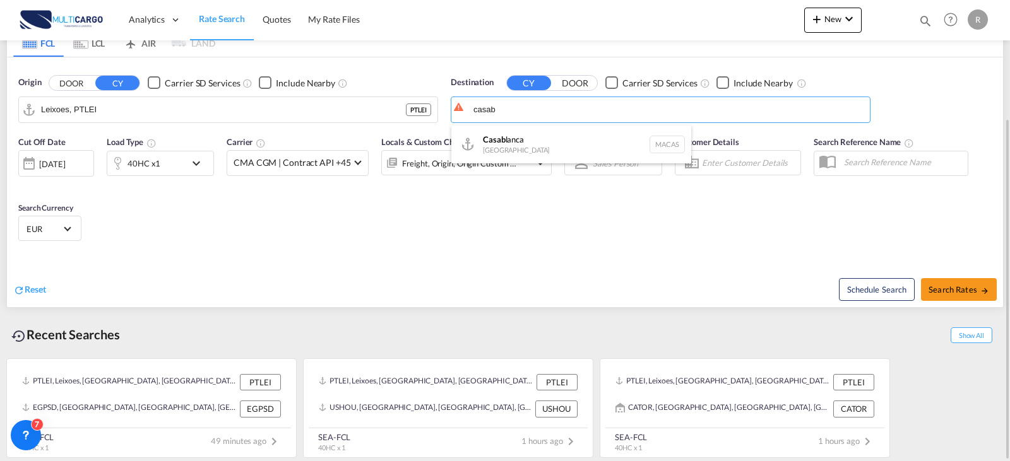
click at [549, 144] on div "Casab lanca [GEOGRAPHIC_DATA] [GEOGRAPHIC_DATA]" at bounding box center [571, 145] width 240 height 38
type input "[GEOGRAPHIC_DATA], MACAS"
click at [203, 161] on md-icon "icon-chevron-down" at bounding box center [199, 163] width 21 height 15
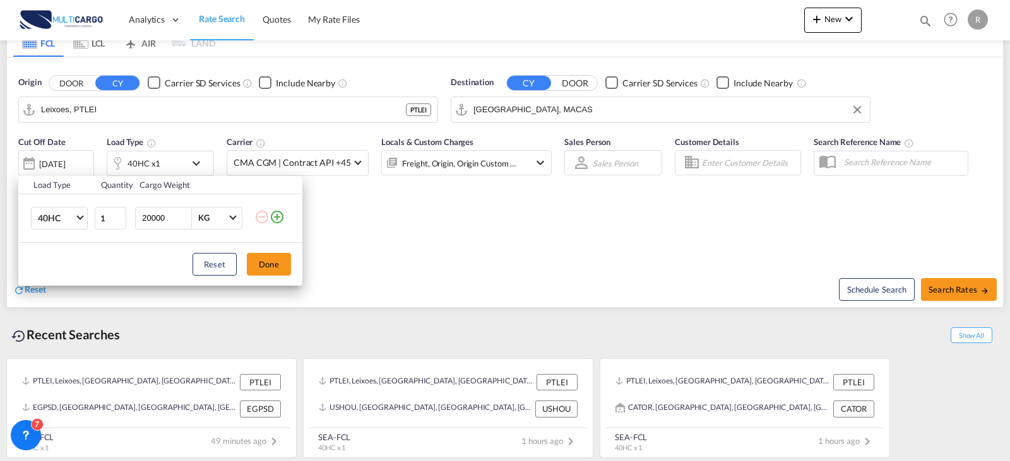
click at [277, 220] on md-icon "icon-plus-circle-outline" at bounding box center [277, 217] width 15 height 15
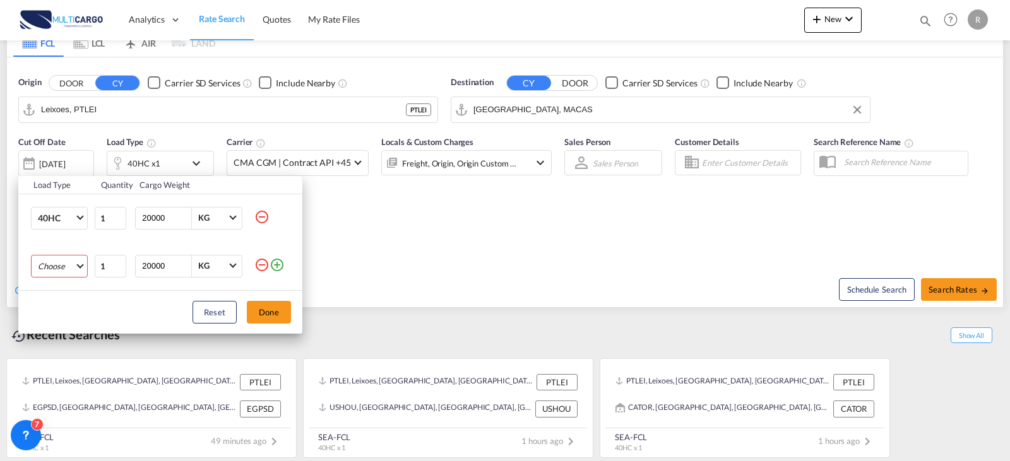
click at [67, 270] on md-select "Choose 20GP 40GP 40HC 45HC 20RE 40RE 40HR 20OT 40OT 20FR 40FR 40NR 20NR 45S 20T…" at bounding box center [59, 266] width 57 height 23
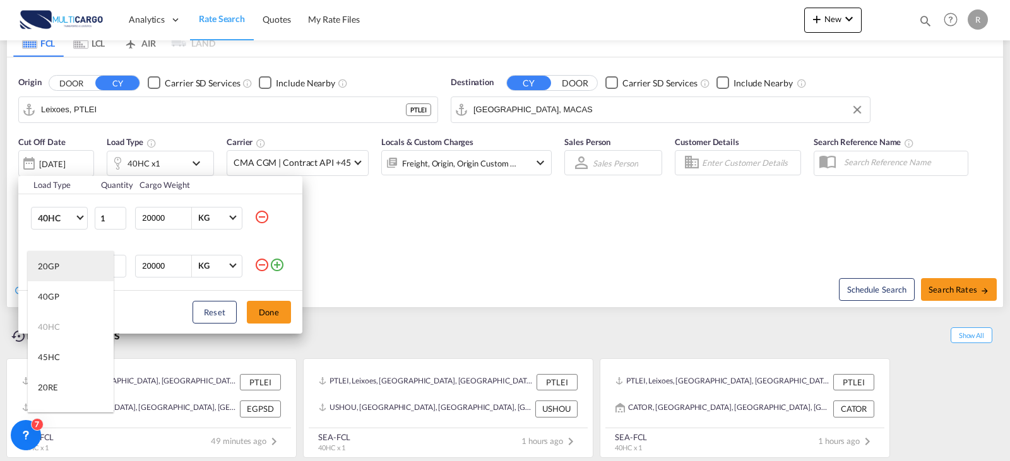
click at [68, 266] on md-option "20GP" at bounding box center [71, 266] width 86 height 30
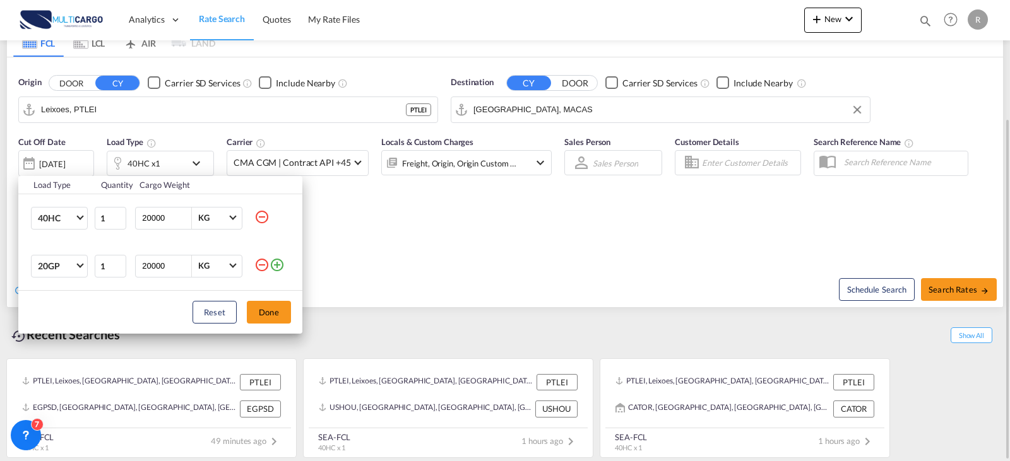
drag, startPoint x: 258, startPoint y: 313, endPoint x: 285, endPoint y: 312, distance: 27.2
click at [259, 312] on button "Done" at bounding box center [269, 312] width 44 height 23
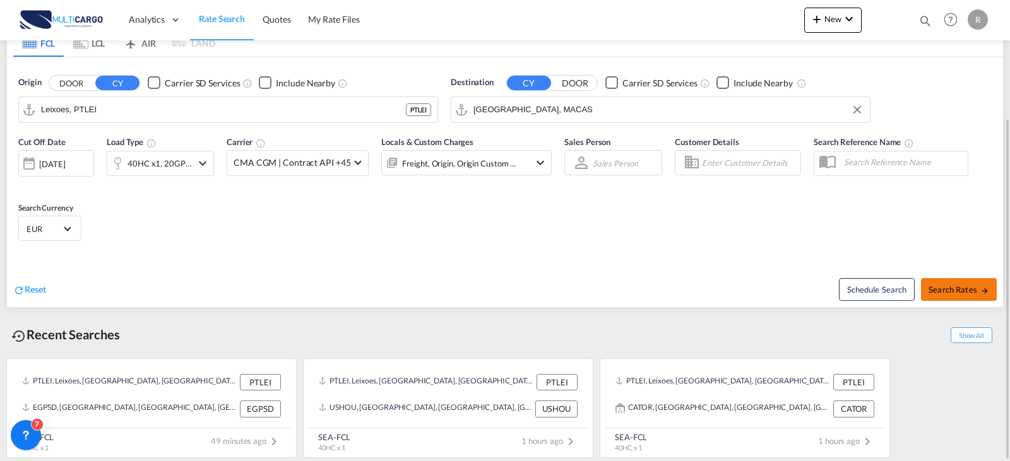
click at [946, 294] on span "Search Rates" at bounding box center [959, 290] width 61 height 10
type input "PTLEI to MACAS / [DATE]"
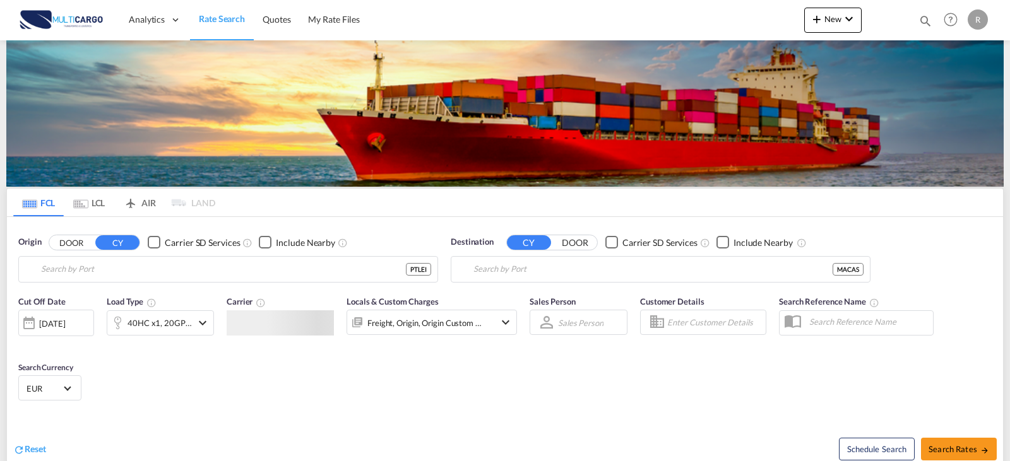
type input "Leixoes, PTLEI"
type input "[GEOGRAPHIC_DATA], MACAS"
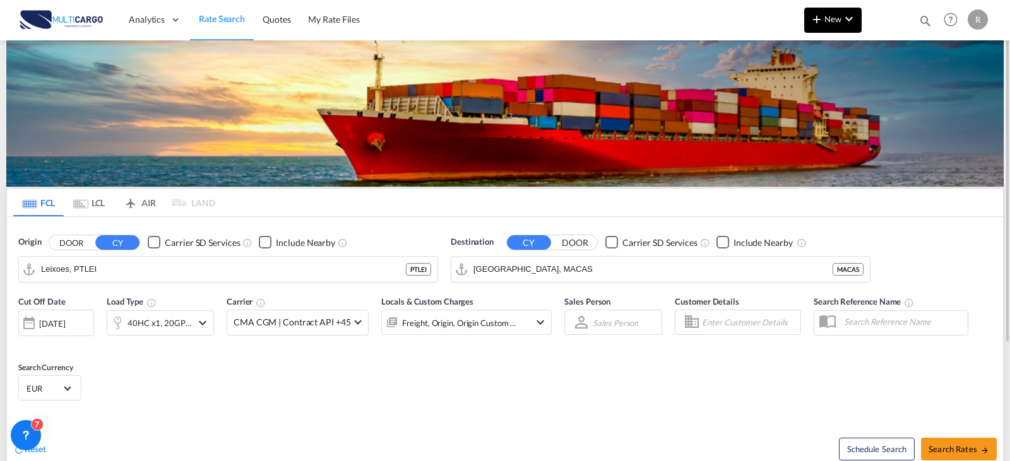
click at [836, 27] on button "New" at bounding box center [832, 20] width 57 height 25
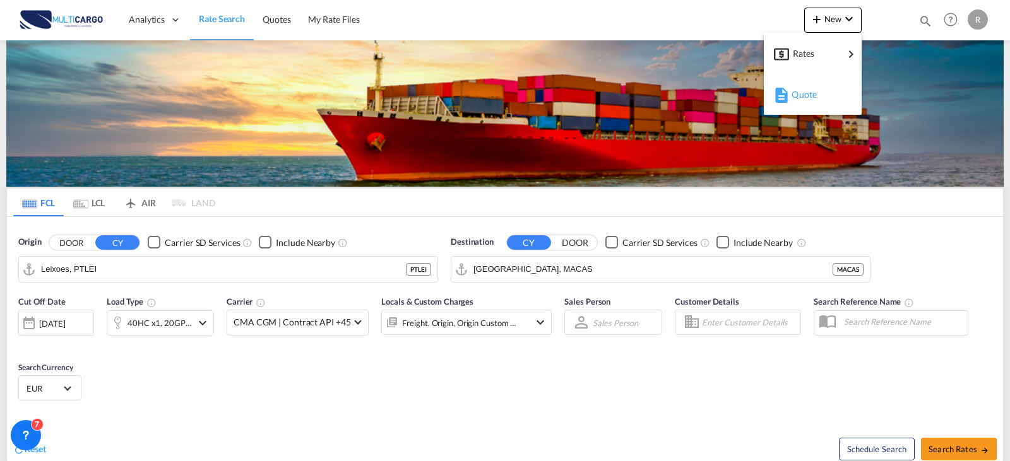
click at [836, 95] on div "Quote" at bounding box center [815, 95] width 47 height 32
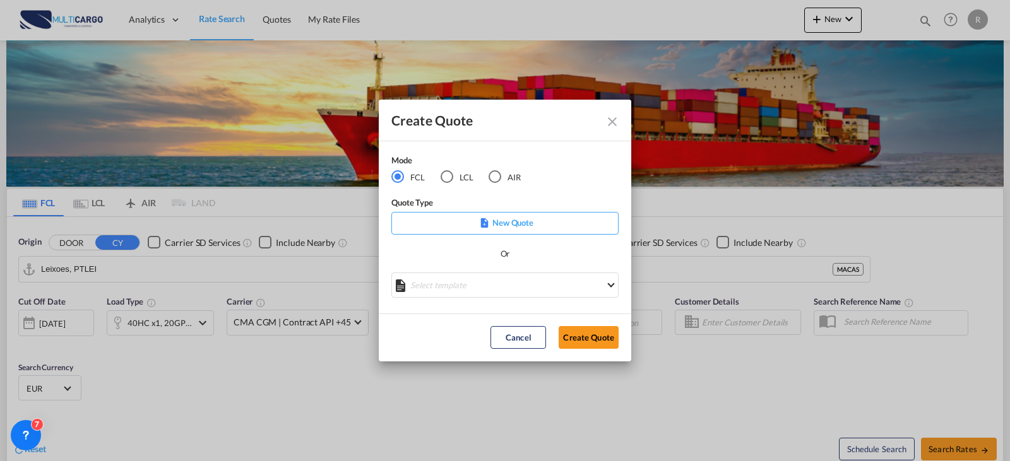
click at [488, 225] on md-icon "Create QuoteModeFCL LCLAIR ..." at bounding box center [484, 222] width 9 height 9
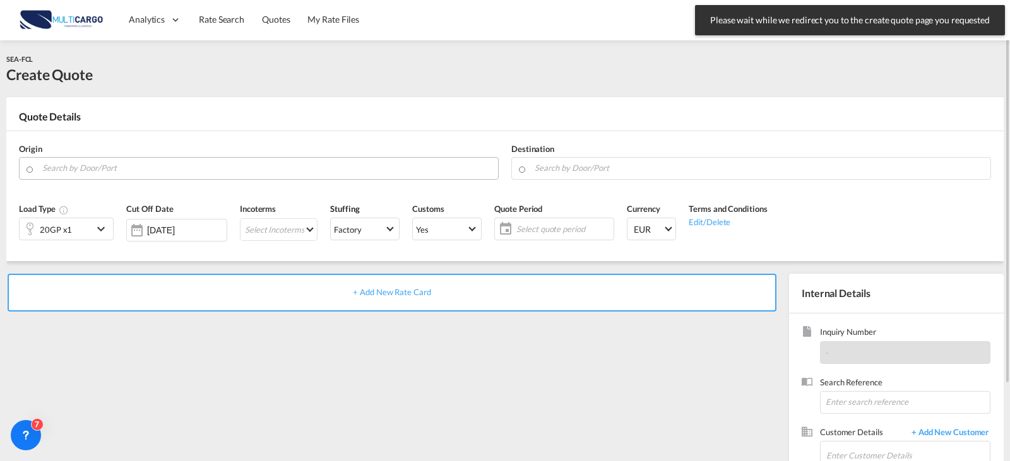
click at [165, 164] on input "Search by Door/Port" at bounding box center [266, 168] width 449 height 22
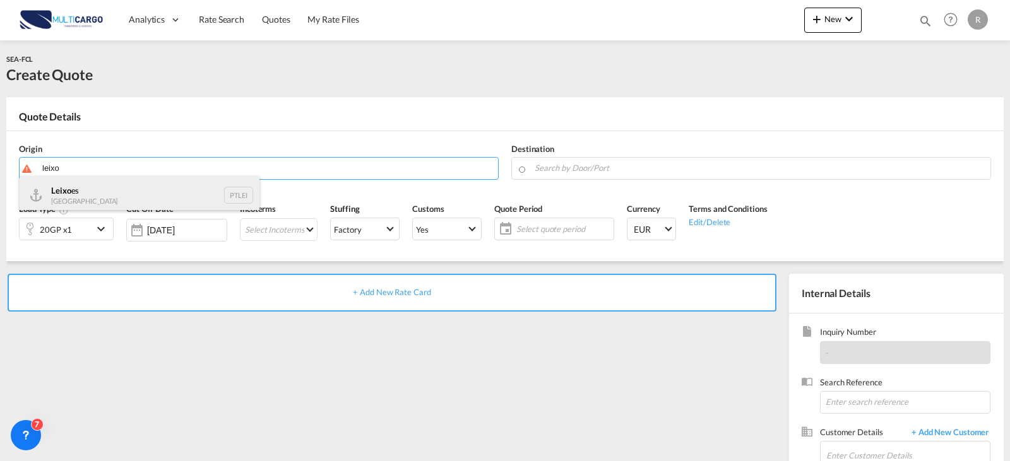
click at [127, 204] on div "Leixo es Portugal PTLEI" at bounding box center [140, 195] width 240 height 38
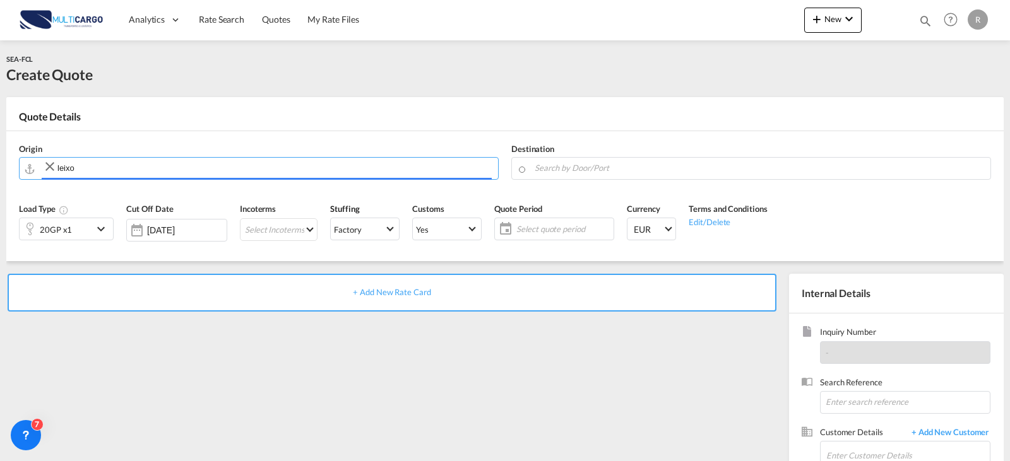
type input "Leixoes, PTLEI"
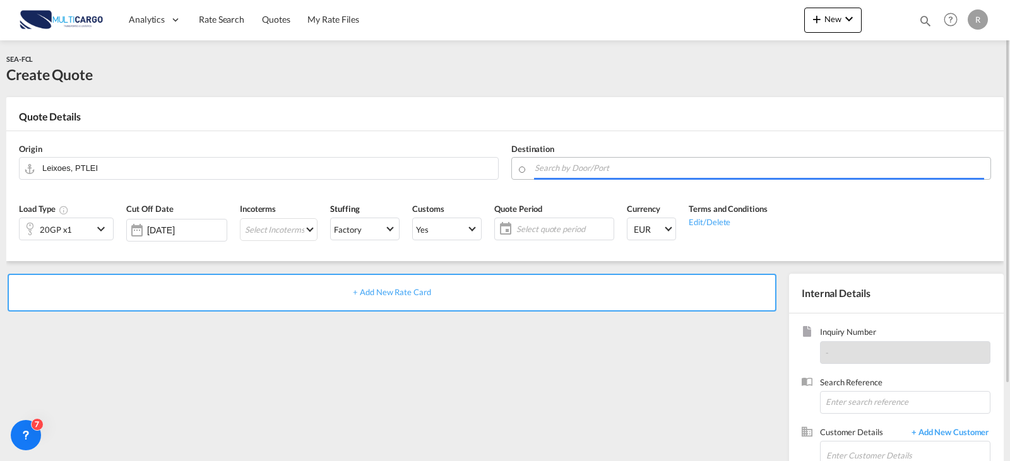
click at [550, 162] on input "Search by Door/Port" at bounding box center [759, 168] width 449 height 22
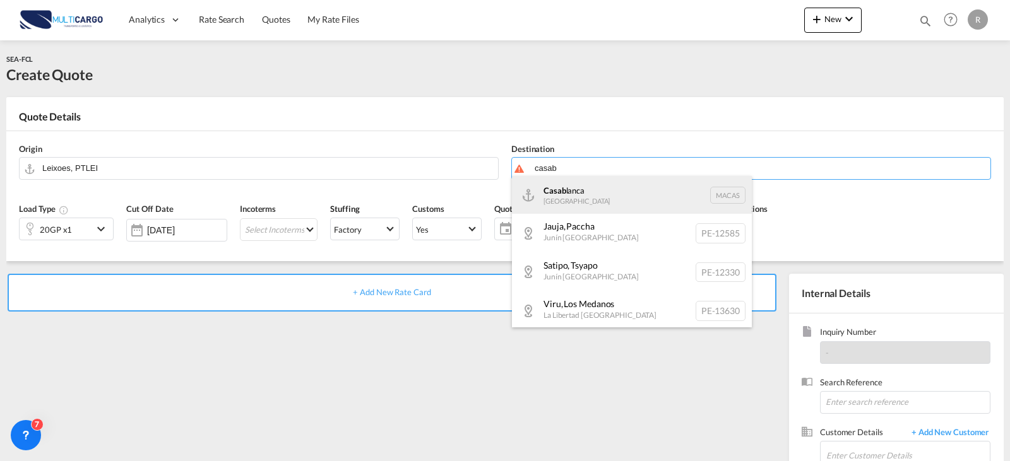
click at [665, 198] on div "Casab lanca [GEOGRAPHIC_DATA] [GEOGRAPHIC_DATA]" at bounding box center [632, 195] width 240 height 38
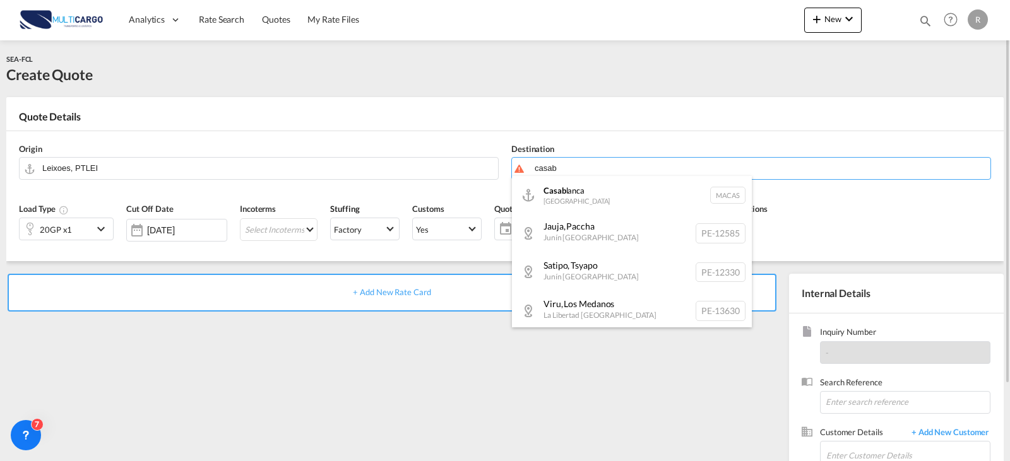
type input "[GEOGRAPHIC_DATA], MACAS"
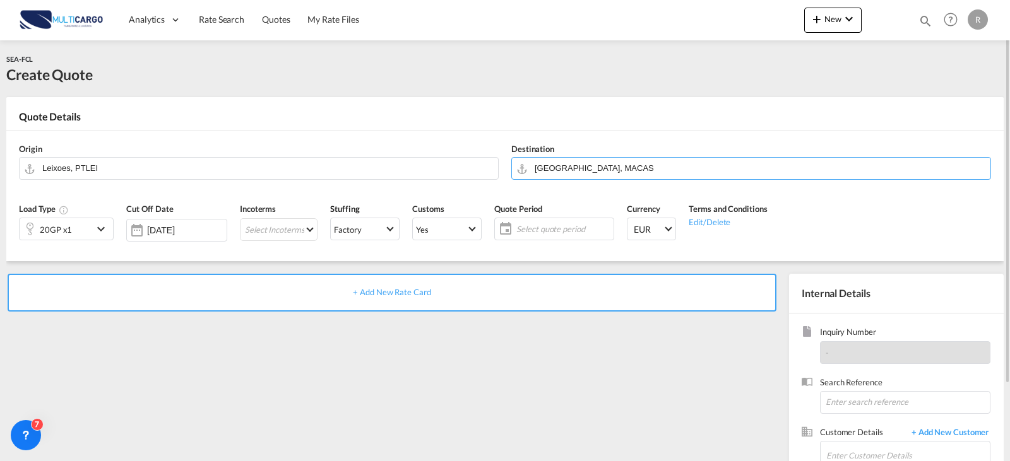
click at [102, 230] on md-icon "icon-chevron-down" at bounding box center [102, 229] width 19 height 15
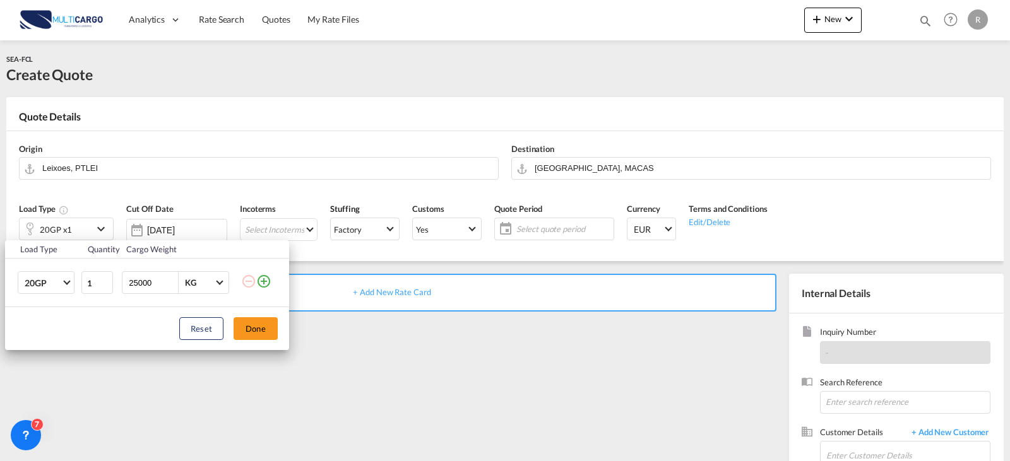
click at [268, 283] on md-icon "icon-plus-circle-outline" at bounding box center [263, 281] width 15 height 15
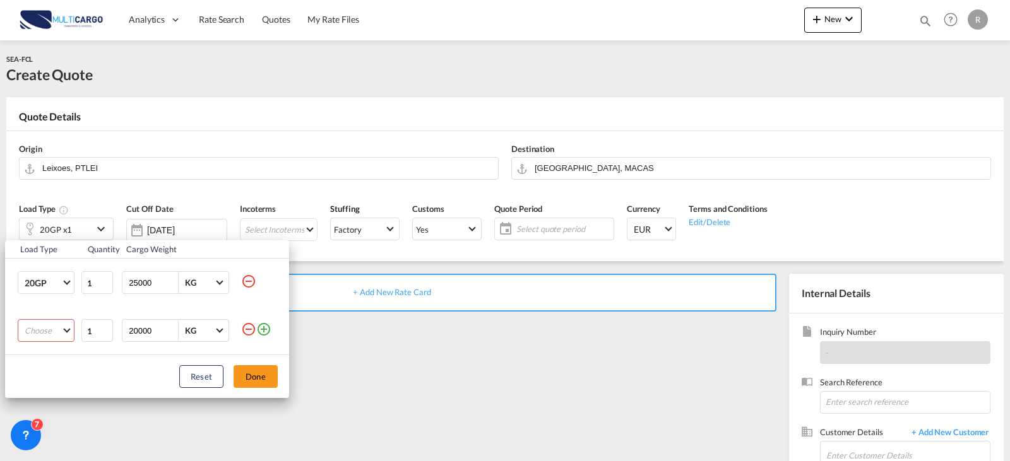
click at [58, 326] on md-select "Choose 20GP 40GP 40HC 45HC 20RE 40RE 40HR 20OT 40OT 20FR 40FR 40NR 20NR 45S 20T…" at bounding box center [46, 330] width 57 height 23
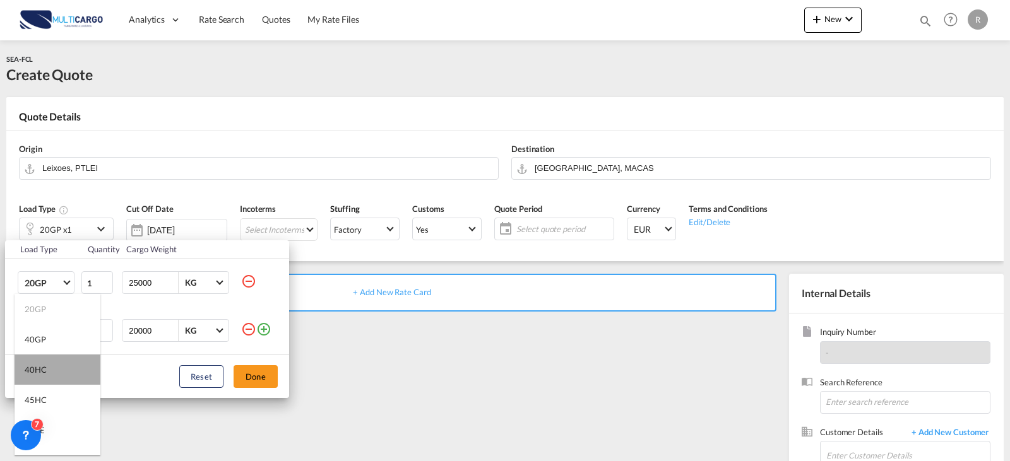
click at [62, 364] on md-option "40HC" at bounding box center [58, 370] width 86 height 30
type md-option "40HC"
type md-option "45HC"
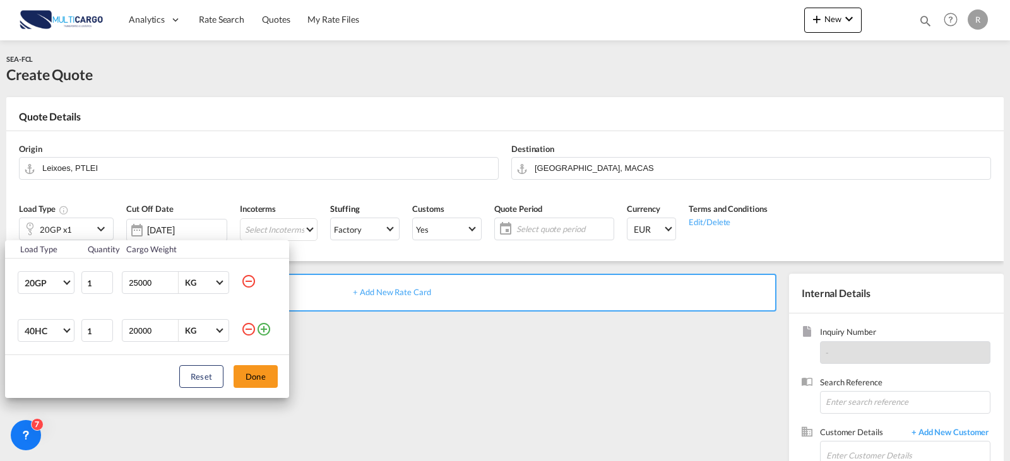
click at [263, 364] on div "Reset Done" at bounding box center [147, 376] width 284 height 43
click at [150, 283] on input "25000" at bounding box center [153, 282] width 50 height 21
type input "20000"
click at [270, 373] on button "Done" at bounding box center [256, 376] width 44 height 23
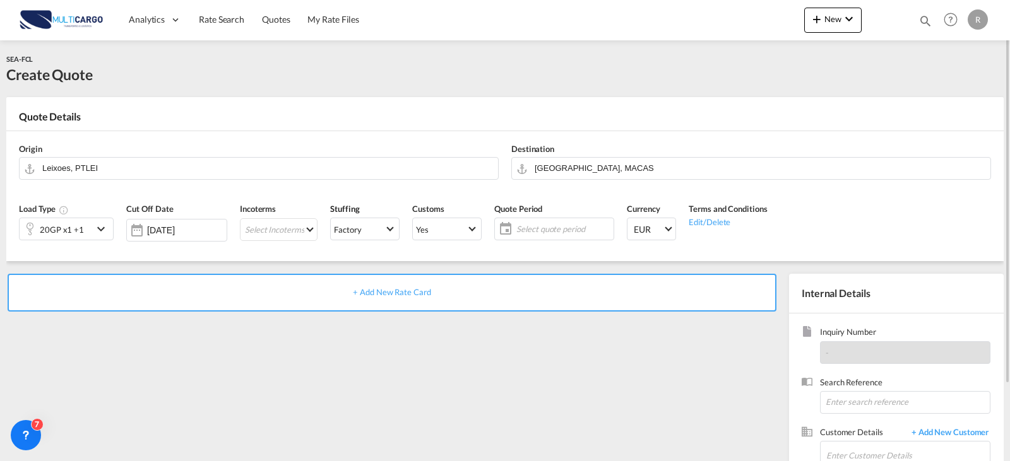
click at [389, 292] on span "+ Add New Rate Card" at bounding box center [392, 292] width 78 height 10
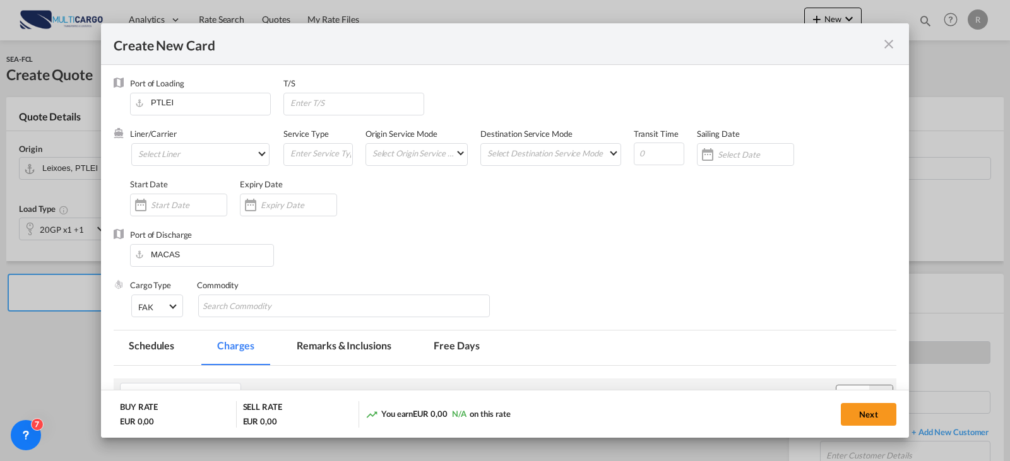
type input "Basic Ocean Freight"
select select "per equipment"
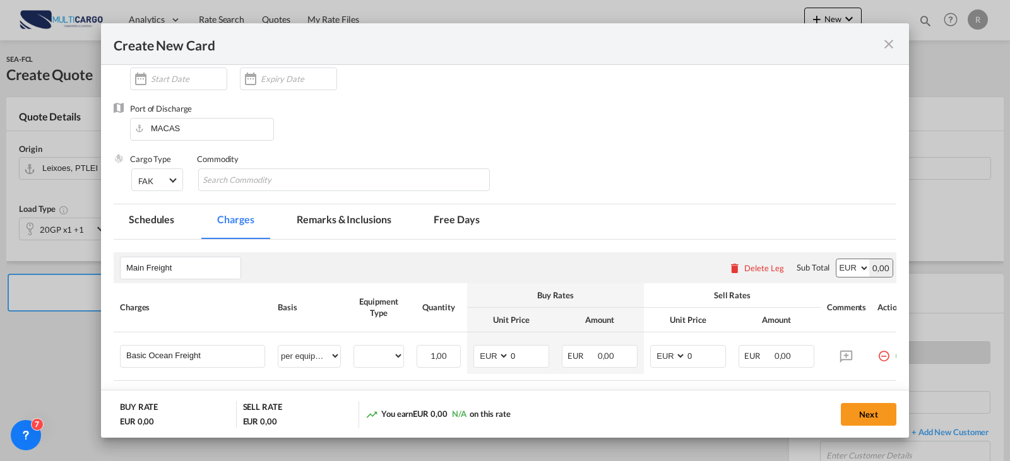
scroll to position [189, 0]
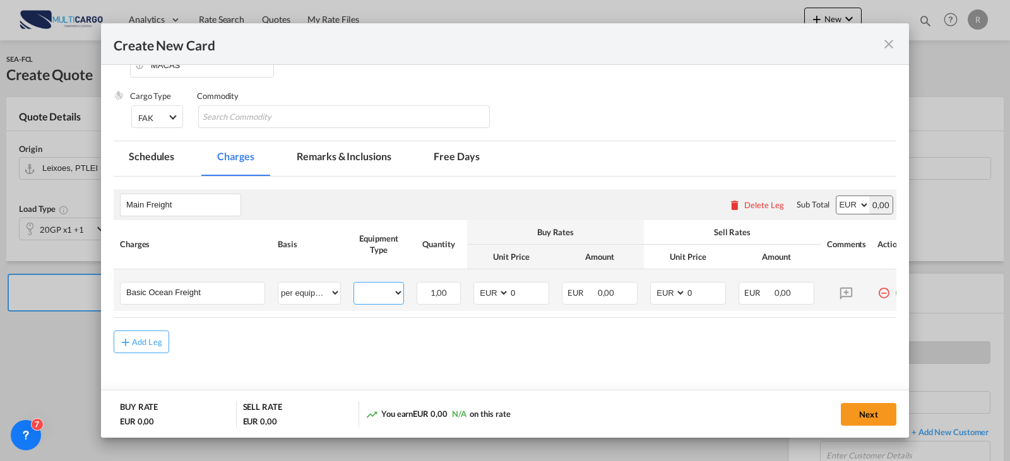
click at [400, 290] on select "20GP 40HC" at bounding box center [378, 293] width 49 height 17
select select "20GP"
click at [354, 285] on select "20GP 40HC" at bounding box center [378, 293] width 49 height 17
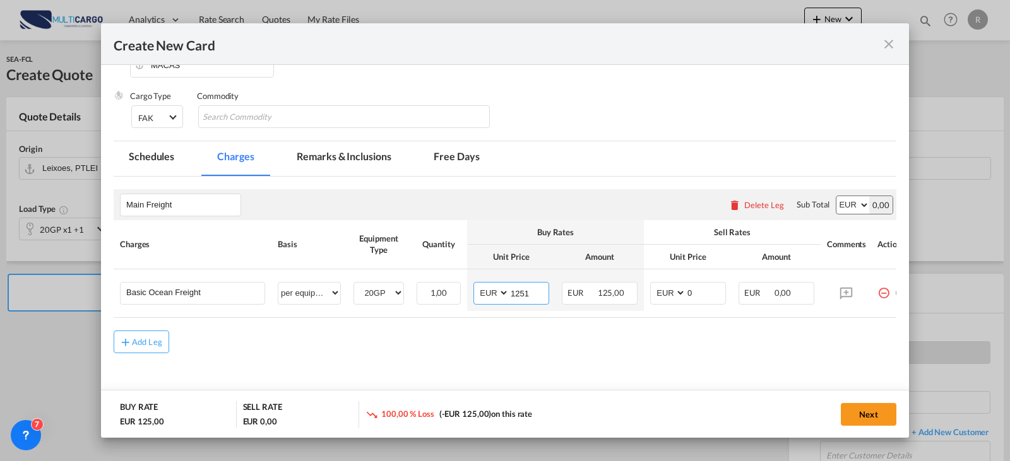
type input "1251"
type input "1551"
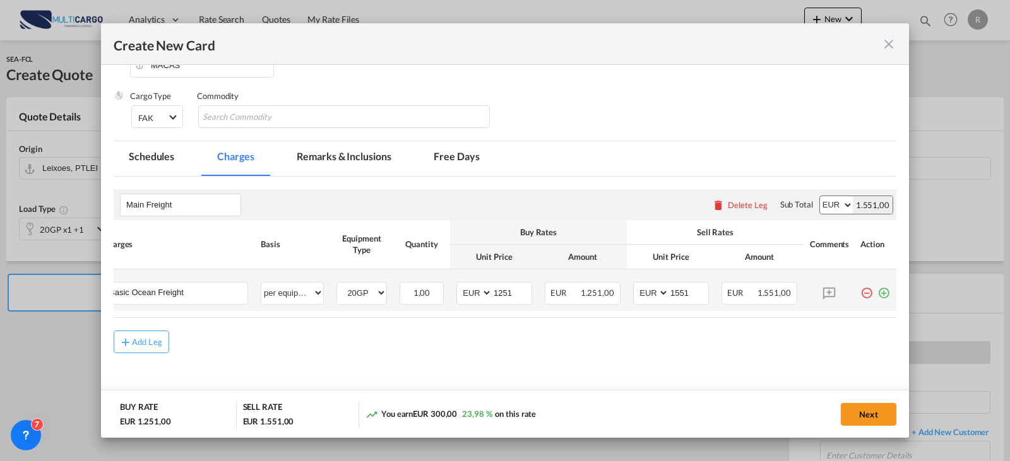
click at [877, 294] on md-icon "icon-plus-circle-outline green-400-fg" at bounding box center [883, 288] width 13 height 13
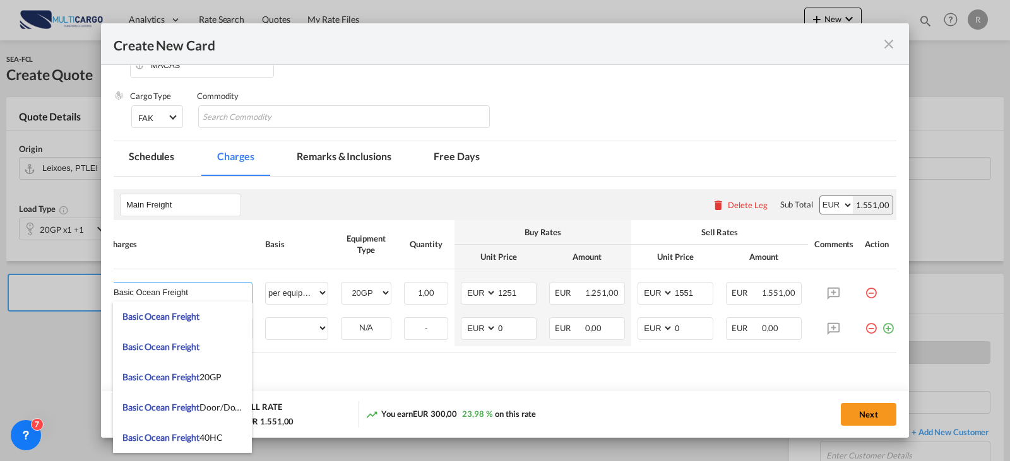
drag, startPoint x: 173, startPoint y: 294, endPoint x: 80, endPoint y: 294, distance: 92.8
click at [91, 294] on div "Create New Card Port of Loading PTLEI T/S Liner/Carrier Select Liner Atlantic C…" at bounding box center [505, 230] width 1010 height 461
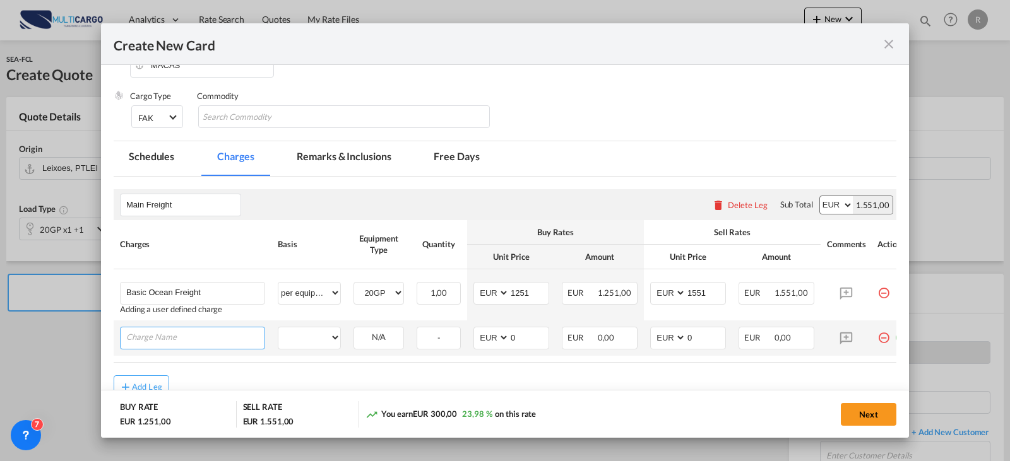
click at [153, 329] on input "Charge Name" at bounding box center [195, 337] width 138 height 19
paste input "Basic Ocean Freight"
type input "Basic Ocean Freight"
click at [303, 336] on select "per equipment per container per B/L per shipping bill per shipment % on freight…" at bounding box center [309, 338] width 62 height 20
select select "per equipment"
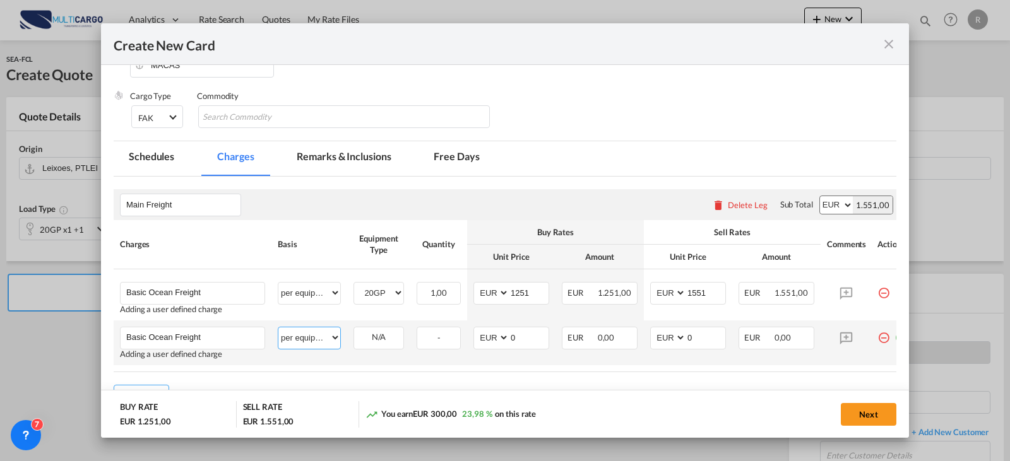
click at [278, 328] on select "per equipment per container per B/L per shipping bill per shipment % on freight…" at bounding box center [309, 338] width 62 height 20
click at [393, 340] on select "20GP 40HC" at bounding box center [378, 337] width 49 height 17
select select "40HC"
click at [354, 329] on select "20GP 40HC" at bounding box center [378, 337] width 49 height 17
type input "1357"
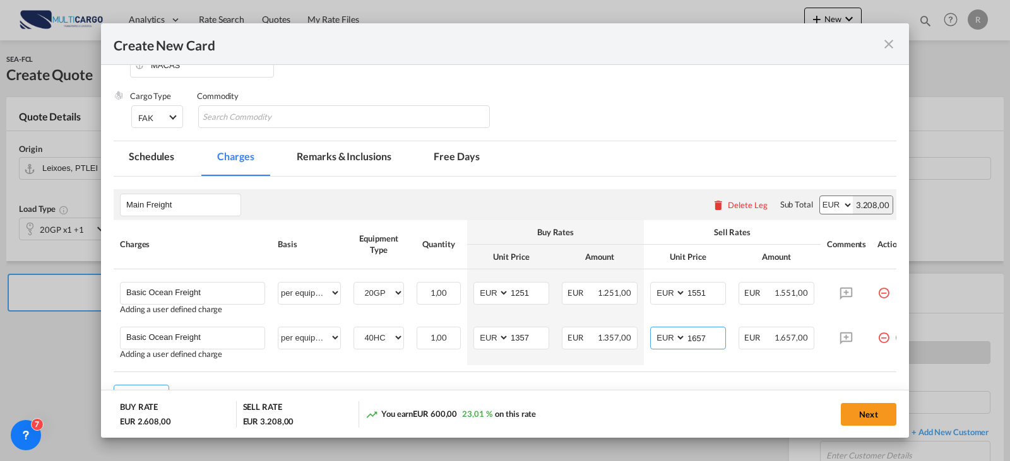
type input "1657"
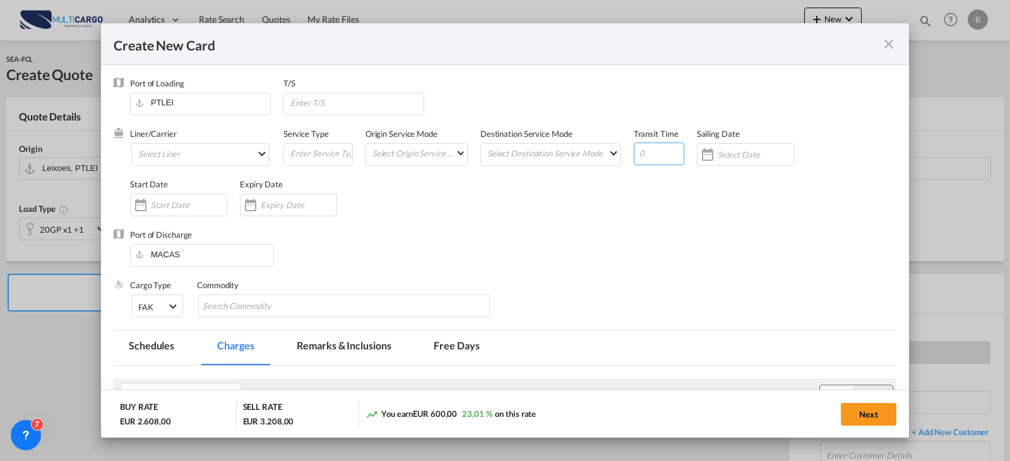
click at [634, 153] on input "Create New CardPort ..." at bounding box center [659, 154] width 50 height 23
type input "4"
click at [217, 165] on md-select "Select Liner Atlantic Container Line (ACL) Baker Transport (GB) | Direct Cargo …" at bounding box center [200, 154] width 138 height 23
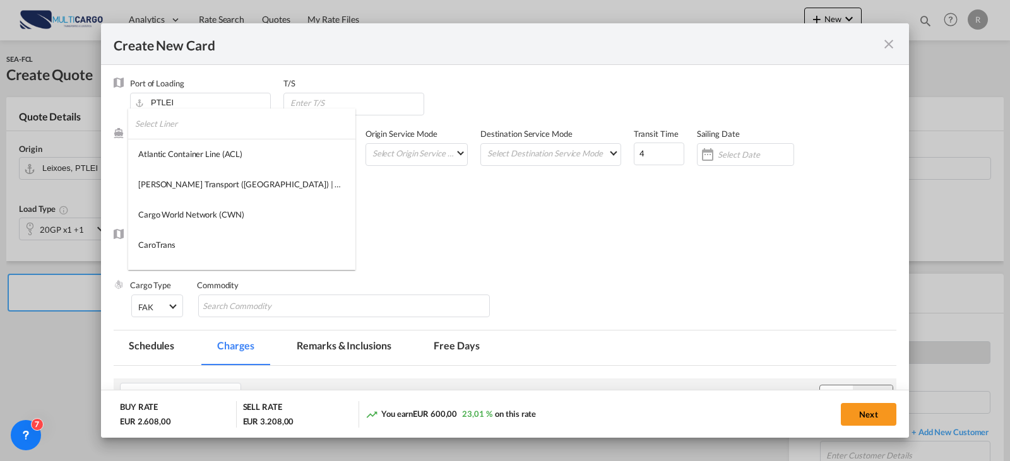
type md-option "275"
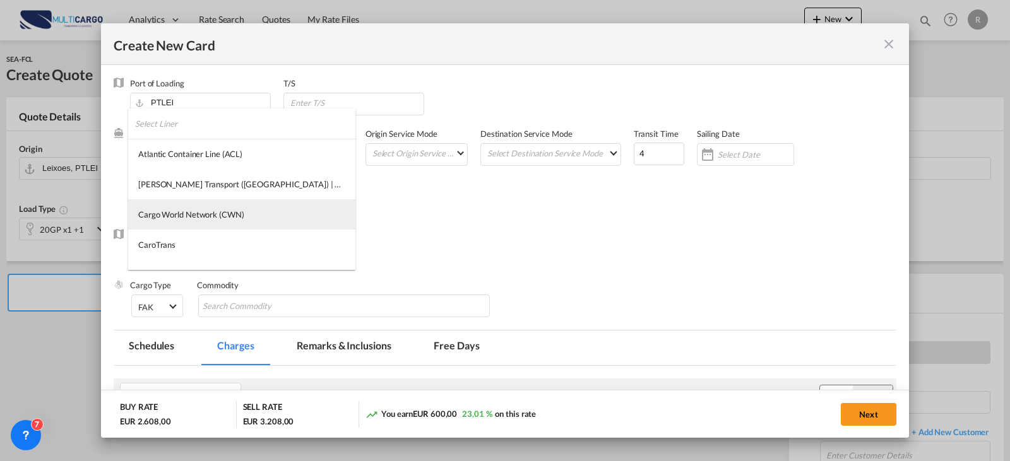
type md-option "13856"
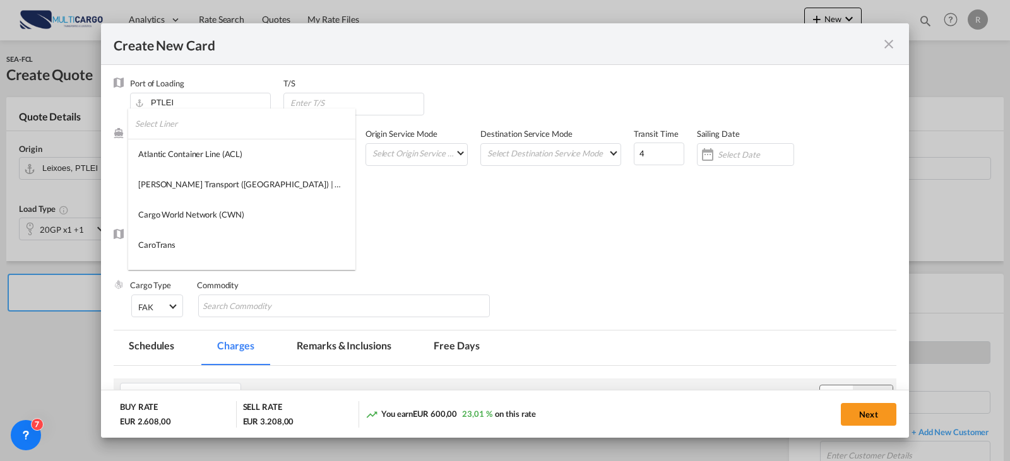
type md-option "68"
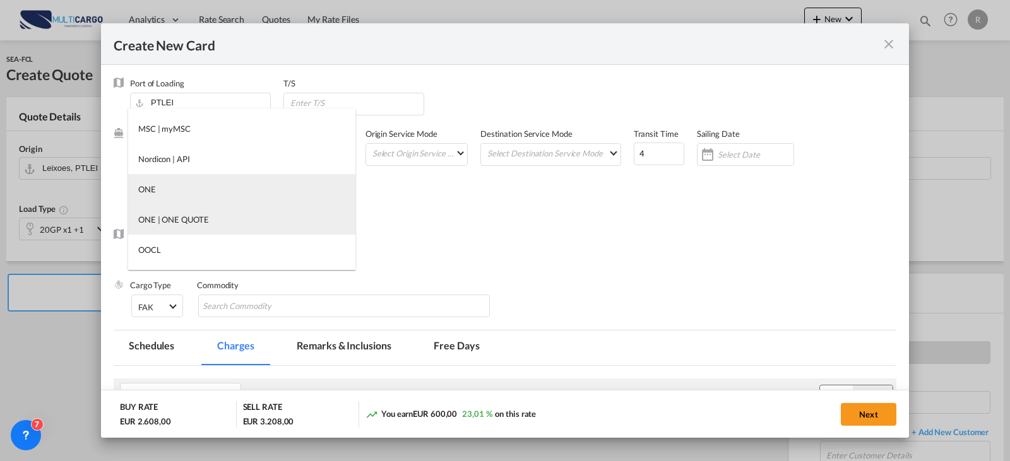
scroll to position [1326, 0]
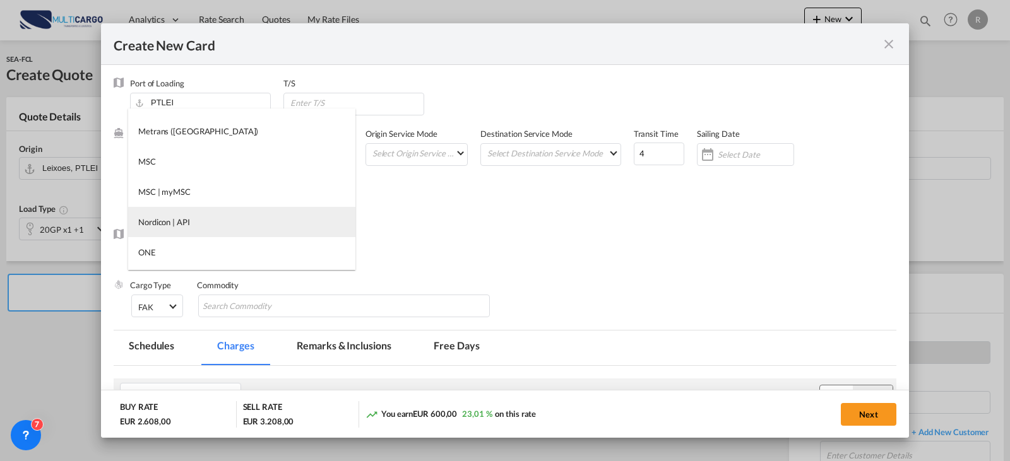
type md-option "2"
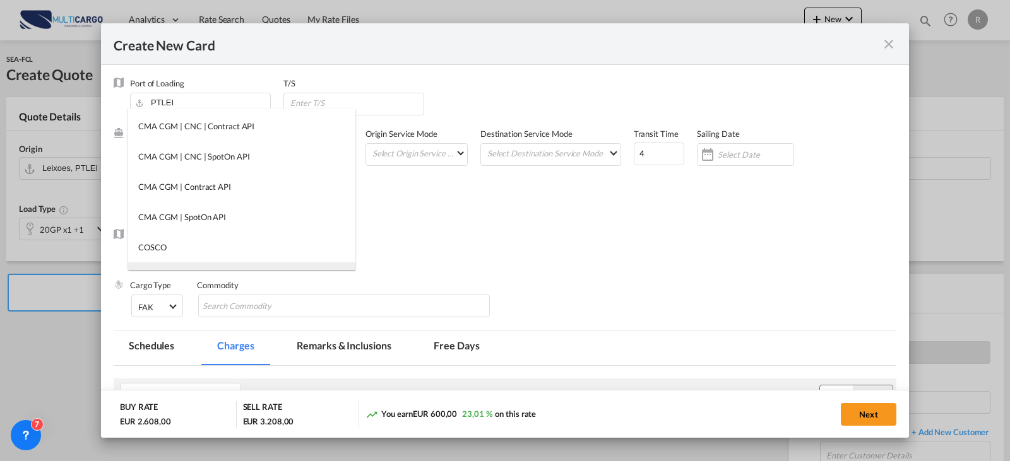
scroll to position [485, 0]
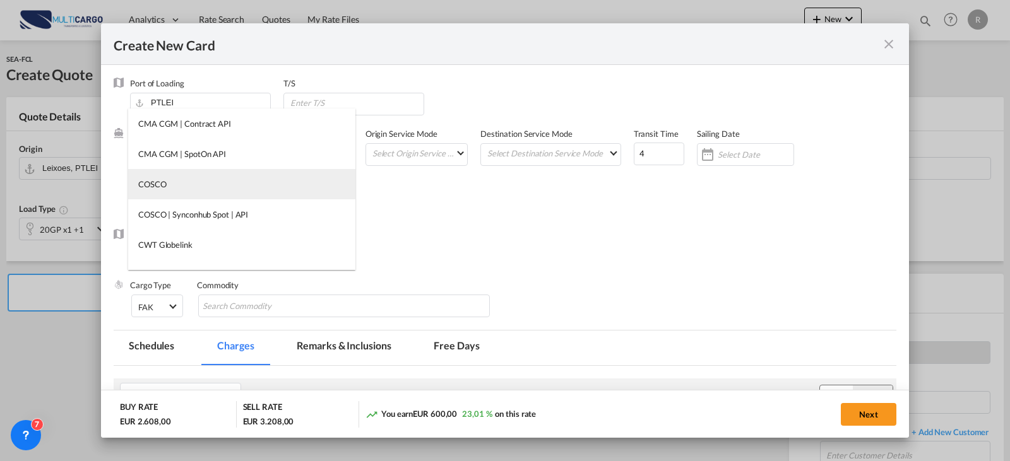
click at [189, 175] on md-option "COSCO" at bounding box center [241, 184] width 227 height 30
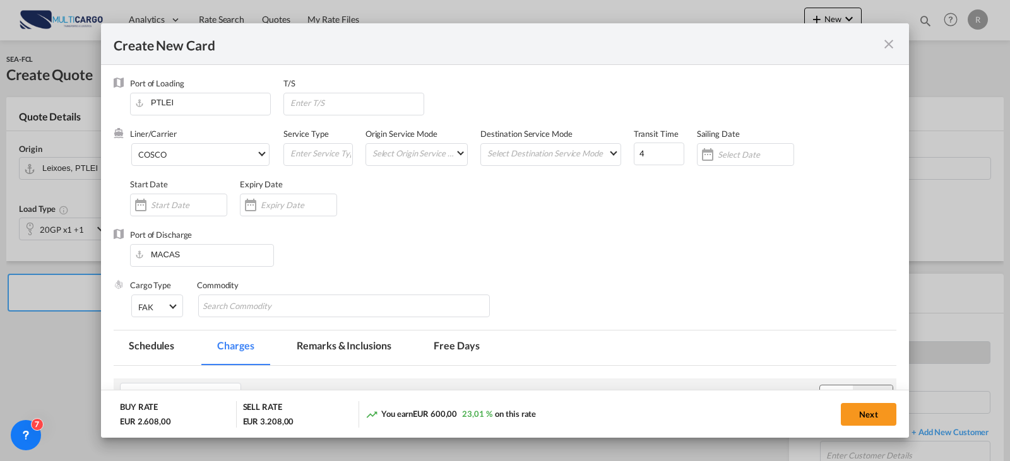
click at [511, 278] on div "Port of Discharge MACAS" at bounding box center [505, 254] width 783 height 50
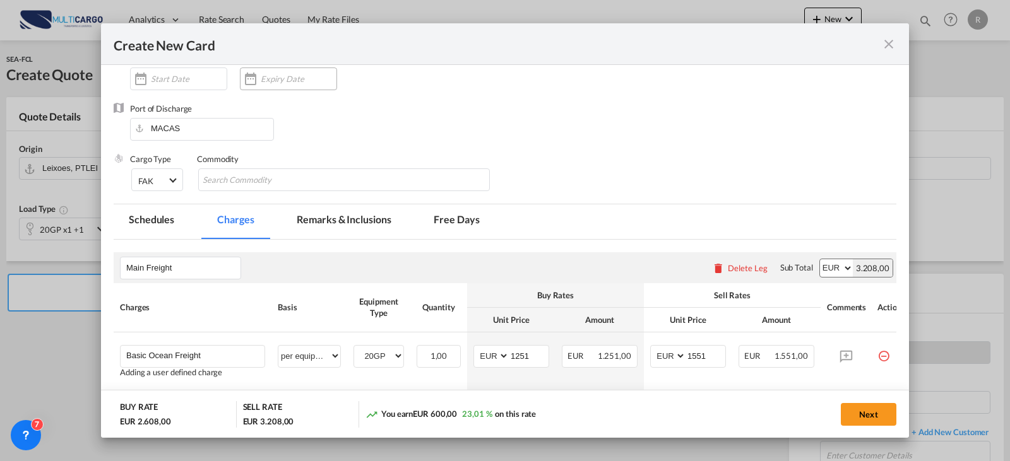
drag, startPoint x: 267, startPoint y: 95, endPoint x: 276, endPoint y: 86, distance: 13.0
click at [269, 95] on div "Expiry Date" at bounding box center [295, 77] width 110 height 50
click at [277, 84] on input "Create New CardPort ..." at bounding box center [299, 79] width 76 height 10
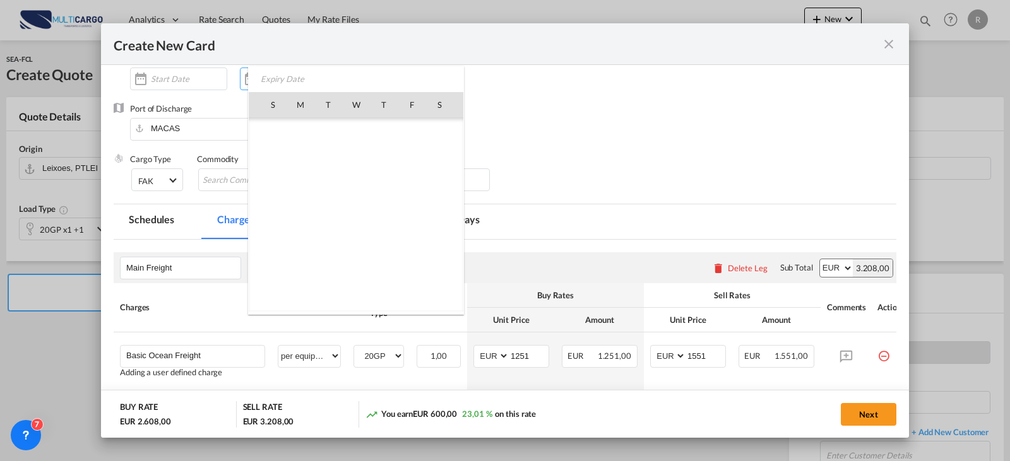
scroll to position [292559, 0]
drag, startPoint x: 412, startPoint y: 237, endPoint x: 412, endPoint y: 245, distance: 7.6
click at [411, 239] on span "31" at bounding box center [411, 242] width 25 height 25
type input "31 Oct 2025"
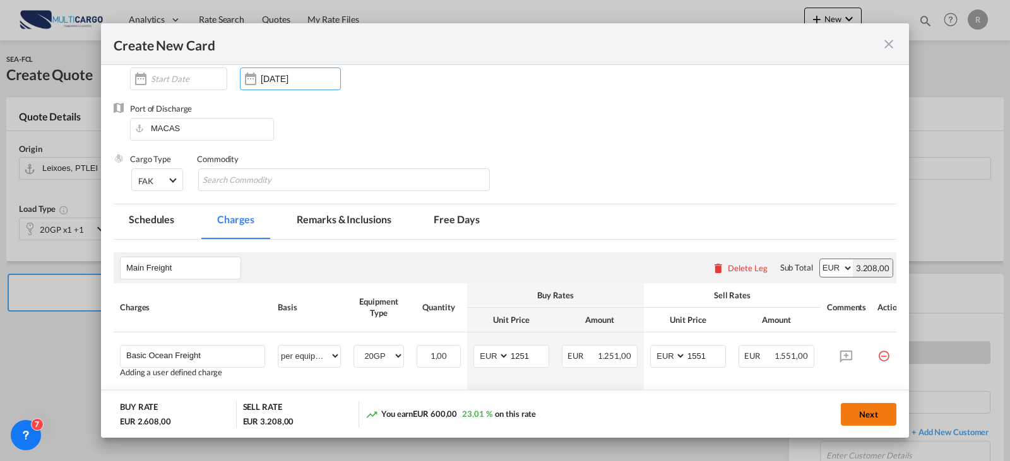
click at [881, 416] on button "Next" at bounding box center [869, 414] width 56 height 23
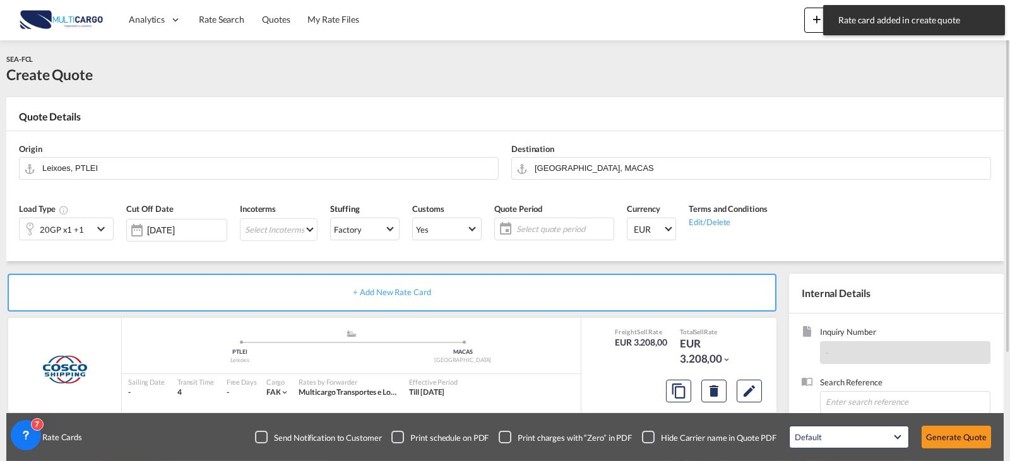
click at [577, 223] on span "Select quote period" at bounding box center [563, 228] width 94 height 11
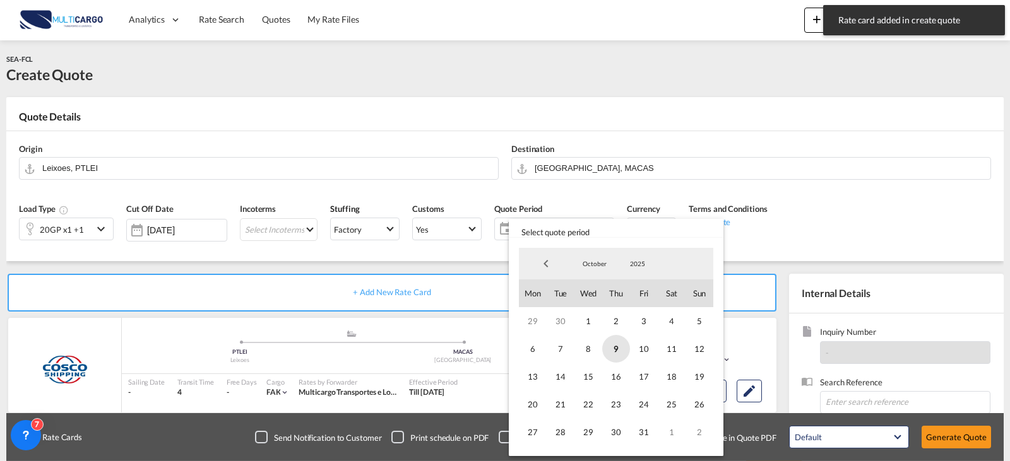
click at [615, 355] on span "9" at bounding box center [616, 349] width 28 height 28
click at [647, 439] on span "31" at bounding box center [644, 432] width 28 height 28
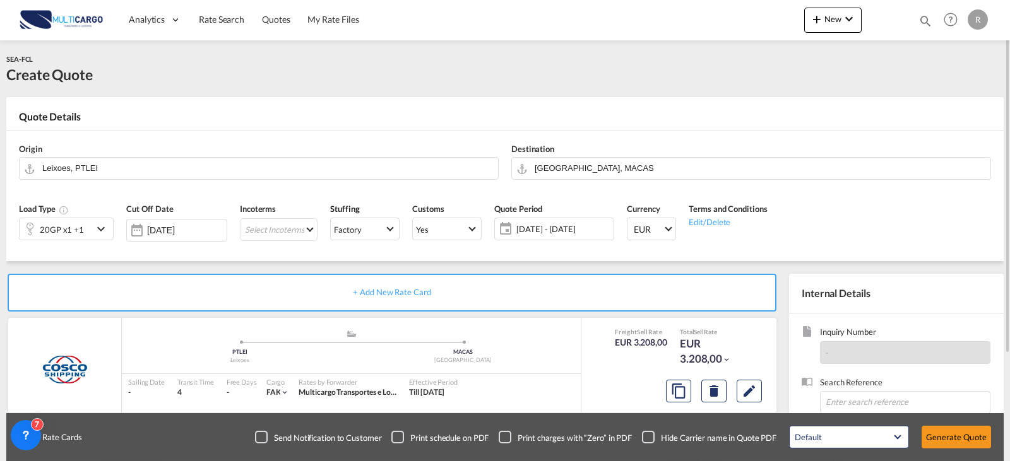
scroll to position [126, 0]
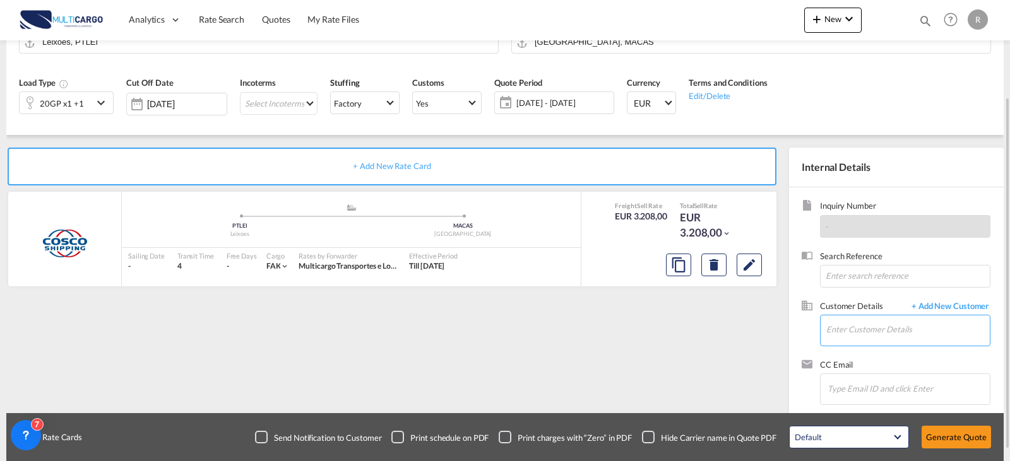
click at [866, 327] on input "Enter Customer Details" at bounding box center [907, 330] width 163 height 28
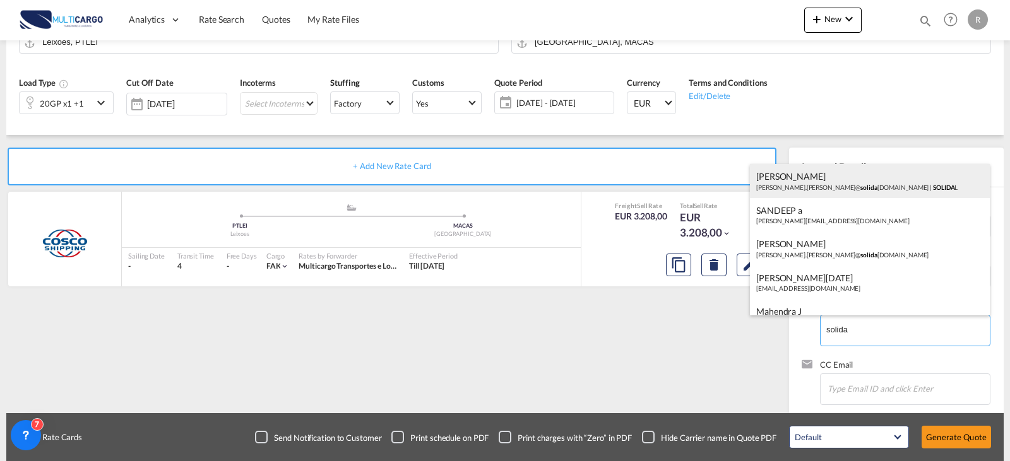
click at [840, 183] on div "Marta Fernandes marta.fernandes@ solida l.pt | SOLIDA L" at bounding box center [870, 181] width 240 height 34
type input "SOLIDAL, Marta Fernandes, marta.fernandes@solidal.pt"
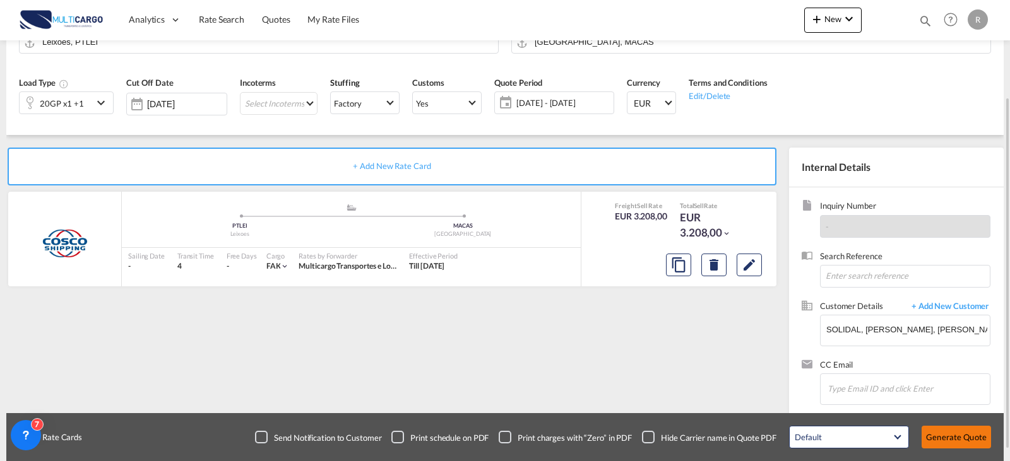
click at [971, 427] on button "Generate Quote" at bounding box center [956, 437] width 69 height 23
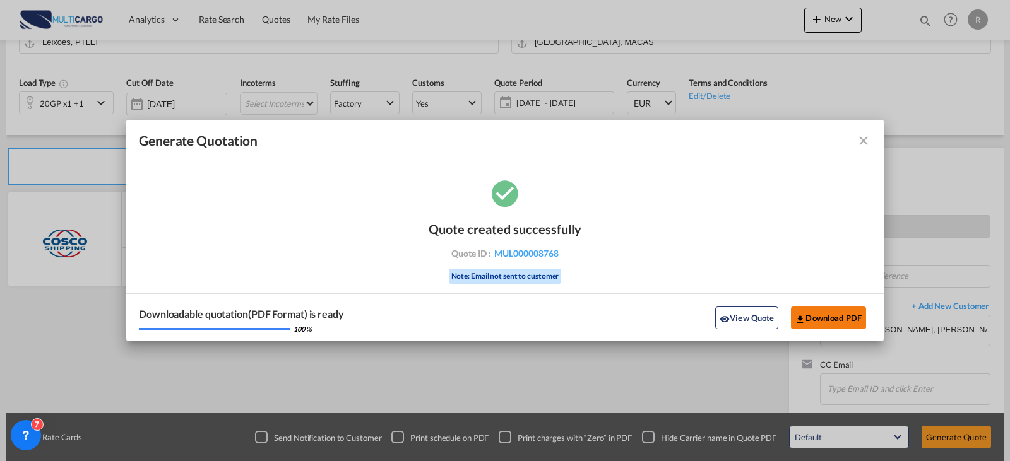
click at [819, 322] on button "Download PDF" at bounding box center [828, 318] width 75 height 23
click at [860, 137] on md-icon "icon-close fg-AAA8AD cursor m-0" at bounding box center [863, 140] width 15 height 15
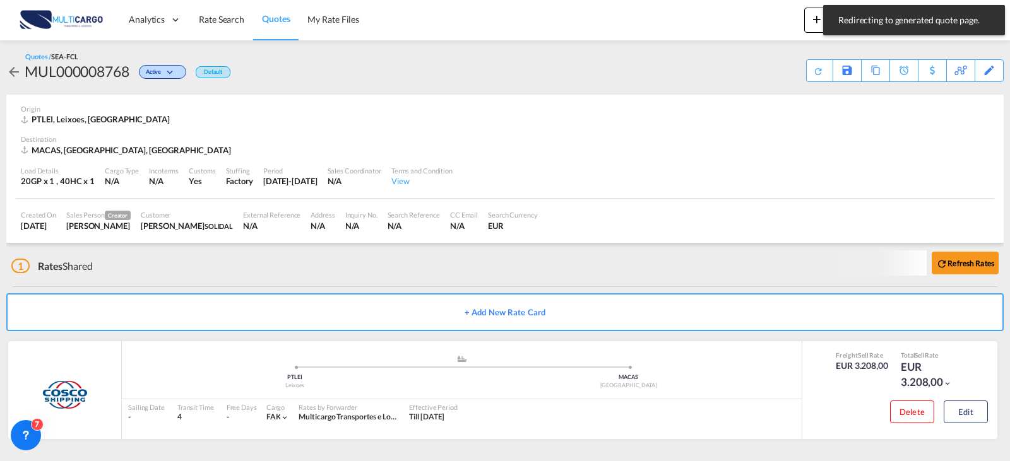
scroll to position [1, 0]
click at [867, 71] on div "Copy Quote" at bounding box center [861, 70] width 43 height 21
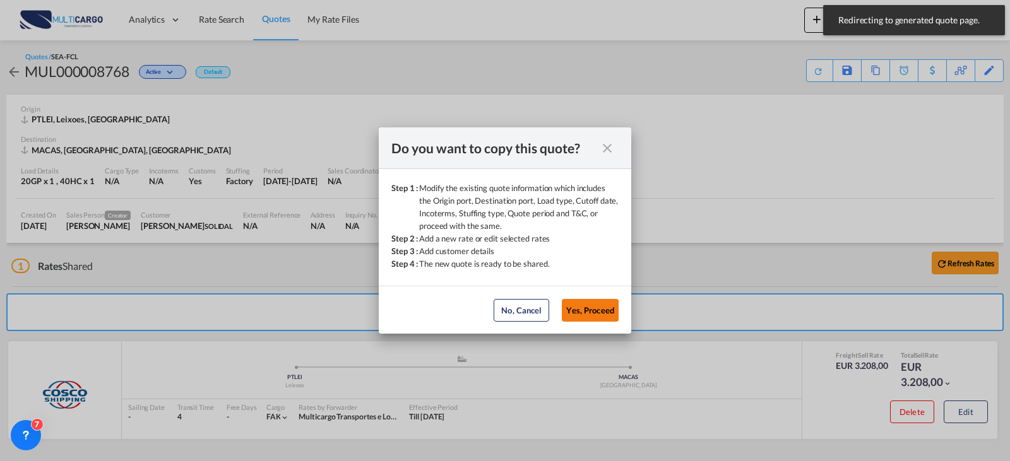
click at [593, 316] on button "Yes, Proceed" at bounding box center [590, 310] width 57 height 23
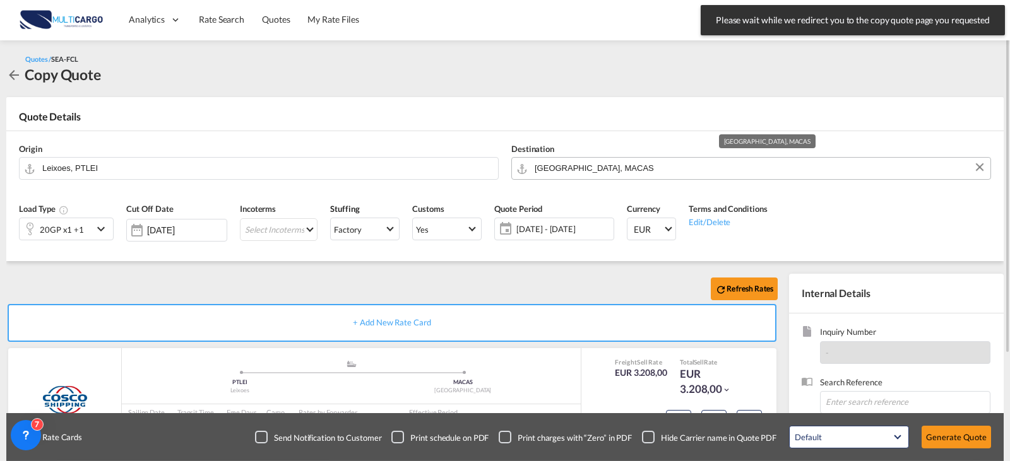
drag, startPoint x: 602, startPoint y: 175, endPoint x: 608, endPoint y: 171, distance: 8.2
click at [602, 175] on input "[GEOGRAPHIC_DATA], MACAS" at bounding box center [759, 168] width 449 height 22
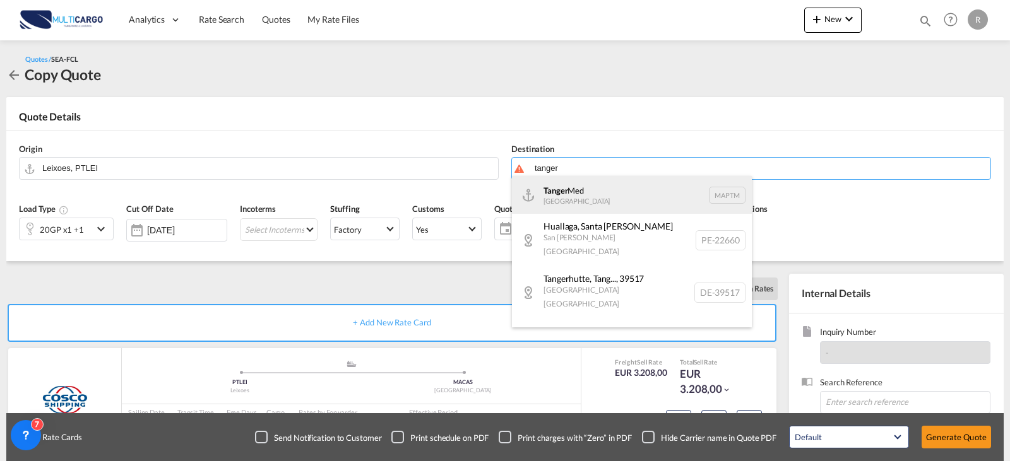
click at [629, 187] on div "Tanger Med Morocco MAPTM" at bounding box center [632, 195] width 240 height 38
type input "Tanger Med, MAPTM"
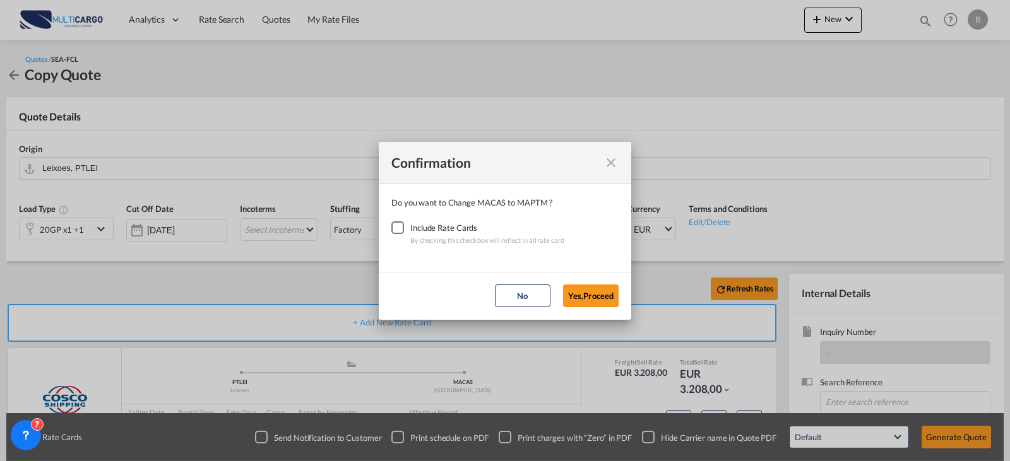
click at [402, 231] on div "Checkbox No Ink" at bounding box center [397, 228] width 13 height 13
click at [556, 283] on md-dialog-actions "No Yes,Proceed" at bounding box center [505, 296] width 252 height 48
click at [580, 297] on button "Yes,Proceed" at bounding box center [591, 296] width 56 height 23
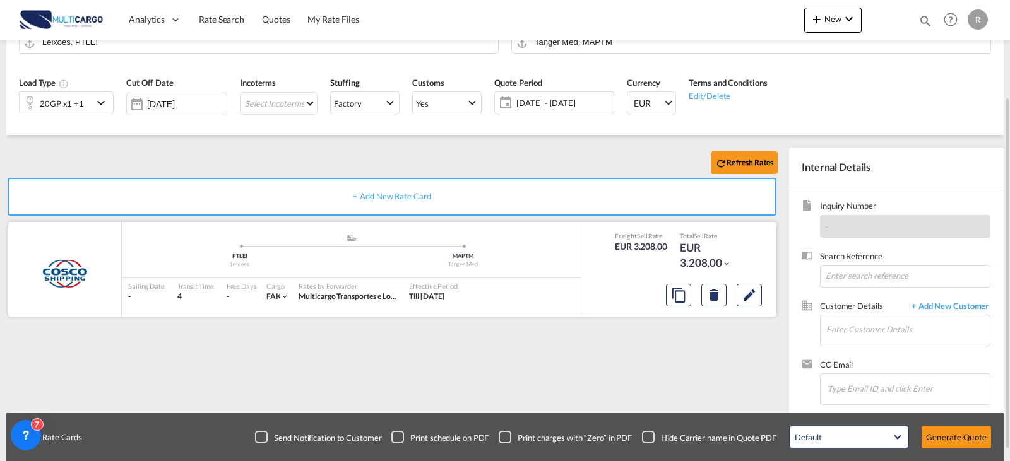
scroll to position [140, 0]
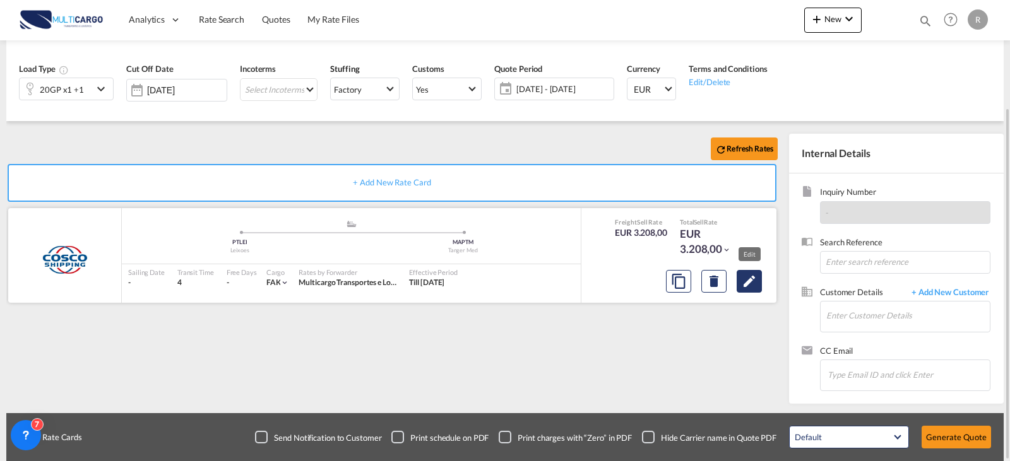
click at [757, 284] on button "Edit" at bounding box center [749, 281] width 25 height 23
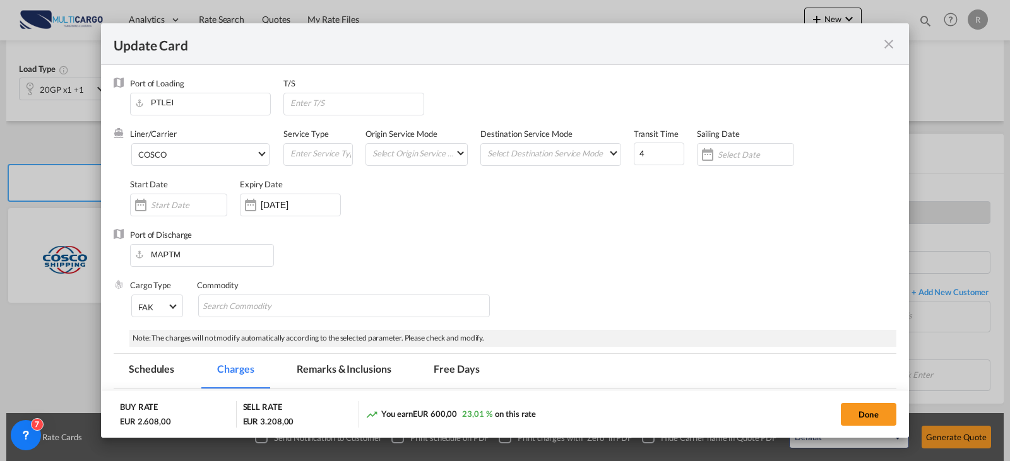
scroll to position [252, 0]
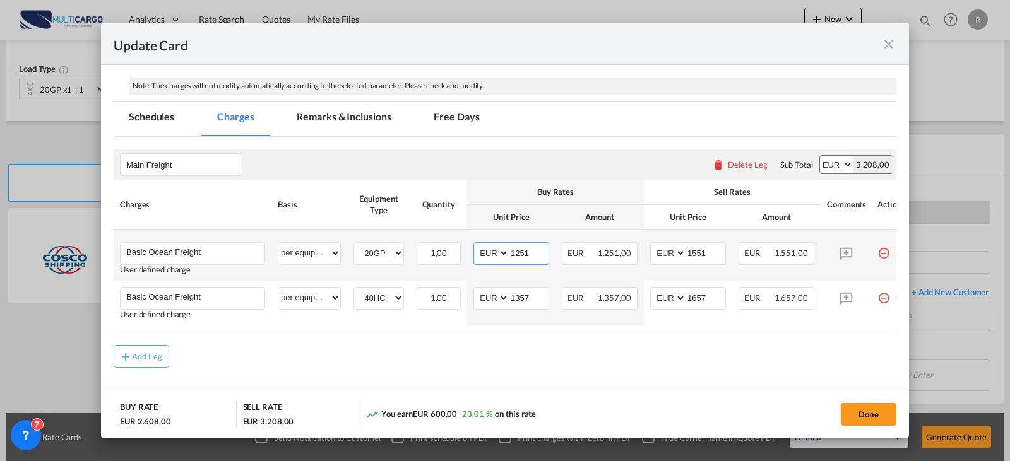
drag, startPoint x: 531, startPoint y: 252, endPoint x: 490, endPoint y: 248, distance: 41.3
click at [490, 248] on md-input-container "AED AFN ALL AMD ANG AOA ARS AUD AWG AZN BAM BBD BDT BGN BHD BIF BMD BND BOB BRL…" at bounding box center [511, 253] width 76 height 23
type input "965"
type input "1265"
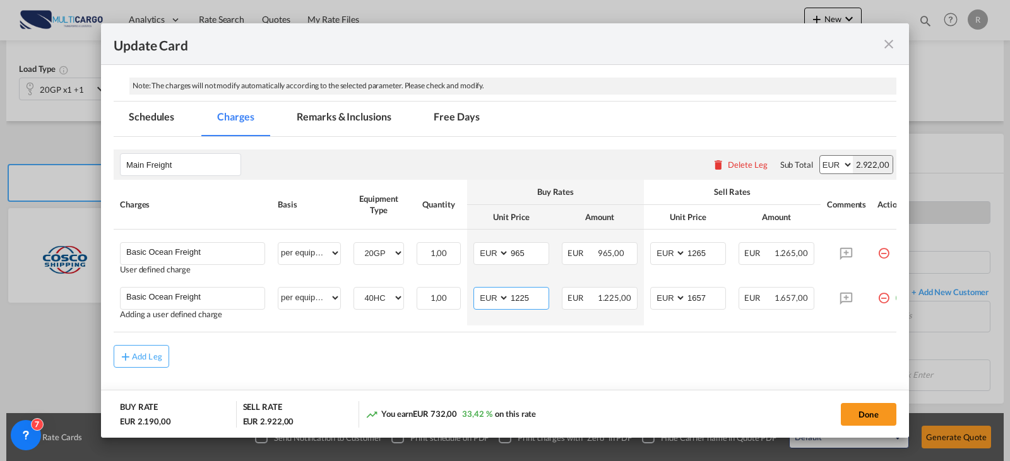
type input "1225"
type input "1525"
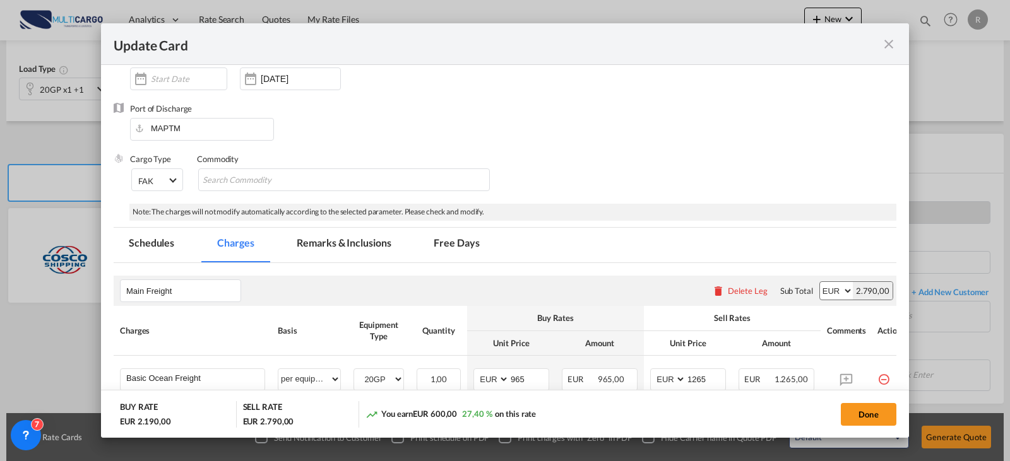
scroll to position [0, 0]
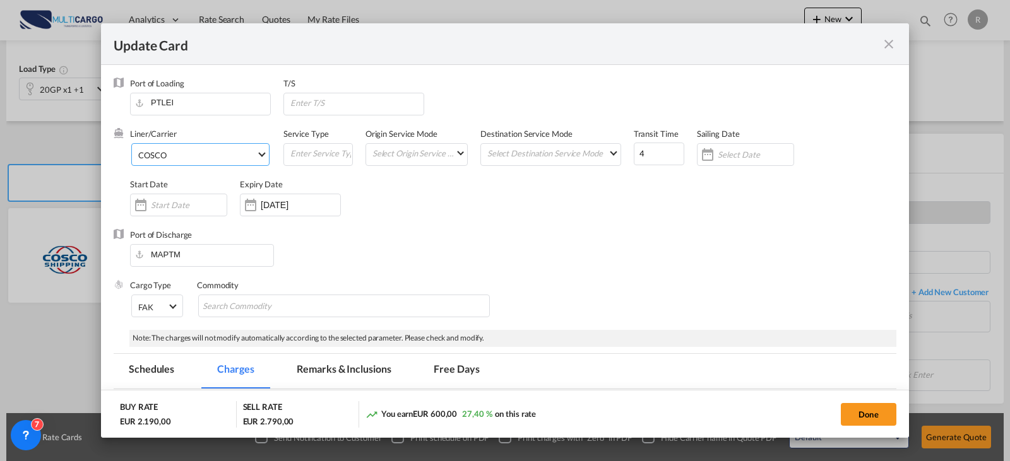
click at [211, 153] on span "COSCO" at bounding box center [197, 155] width 118 height 11
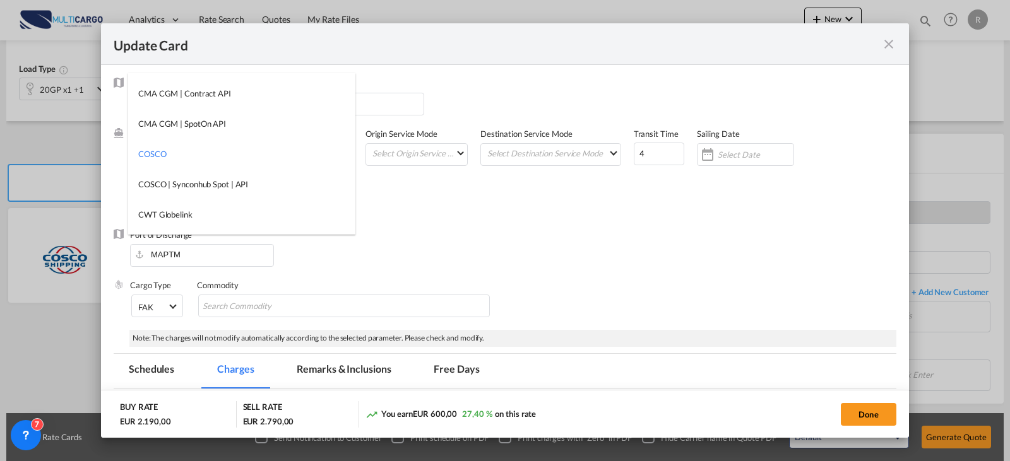
type md-option "55"
type md-option "2"
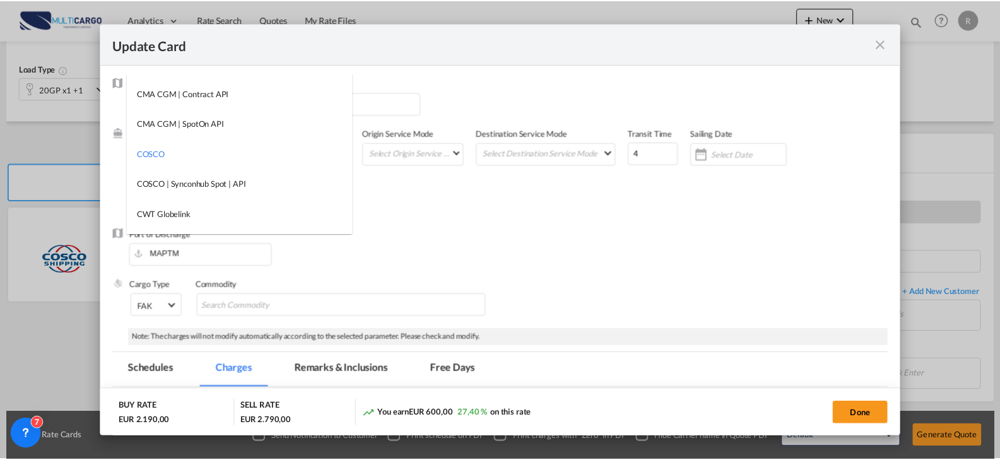
scroll to position [1116, 0]
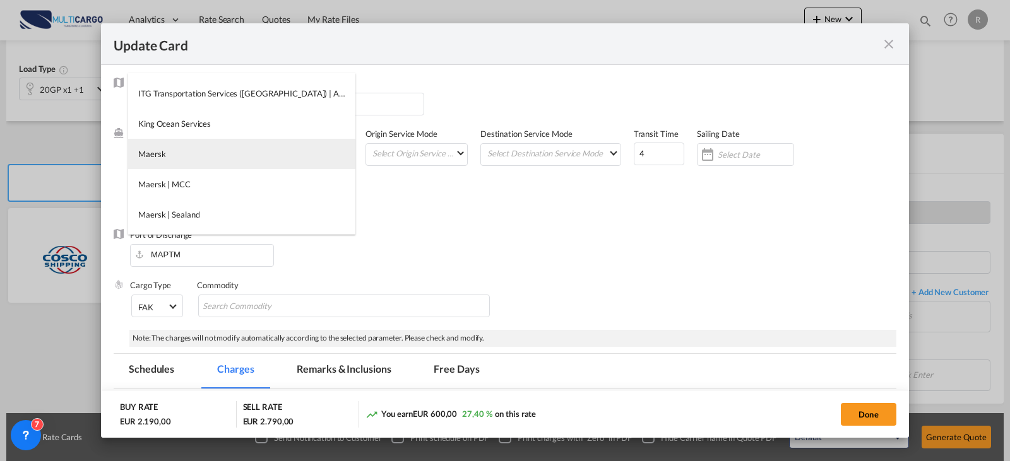
click at [222, 145] on md-option "Maersk" at bounding box center [241, 154] width 227 height 30
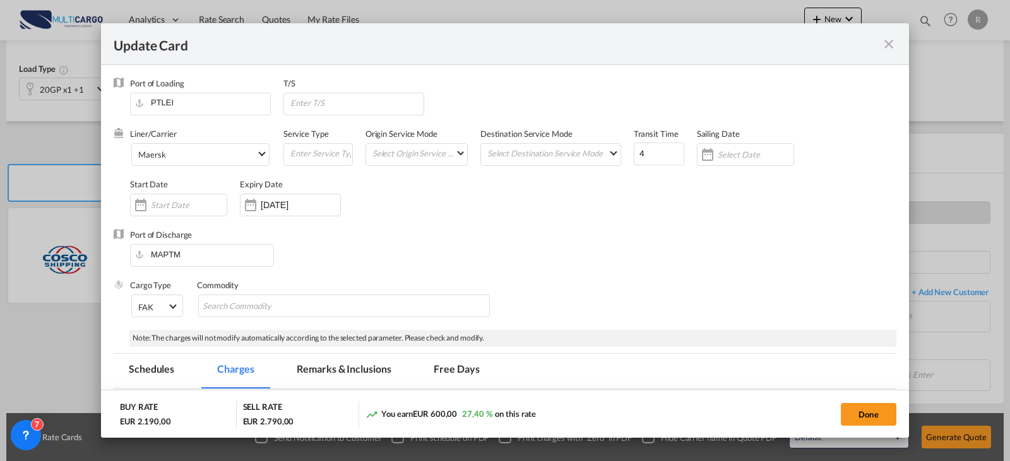
type md-option "297"
click at [850, 417] on button "Done" at bounding box center [869, 414] width 56 height 23
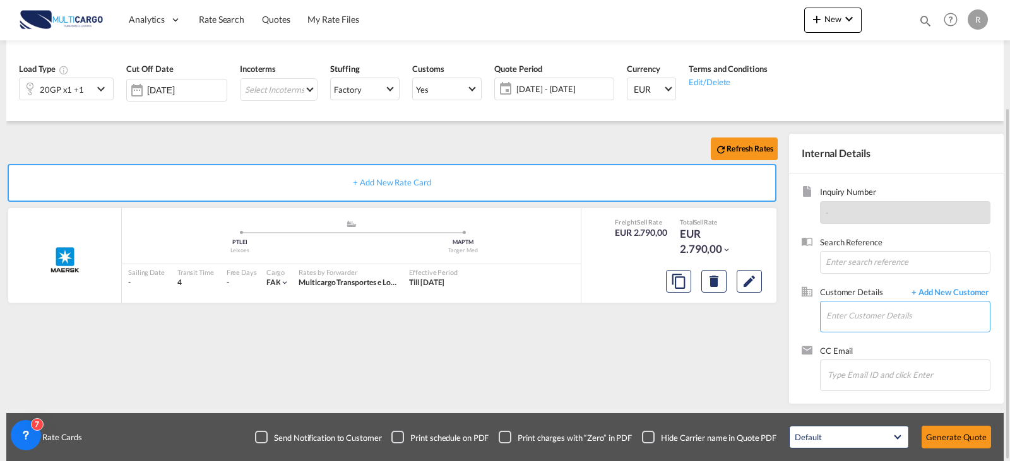
click at [912, 319] on input "Enter Customer Details" at bounding box center [907, 316] width 163 height 28
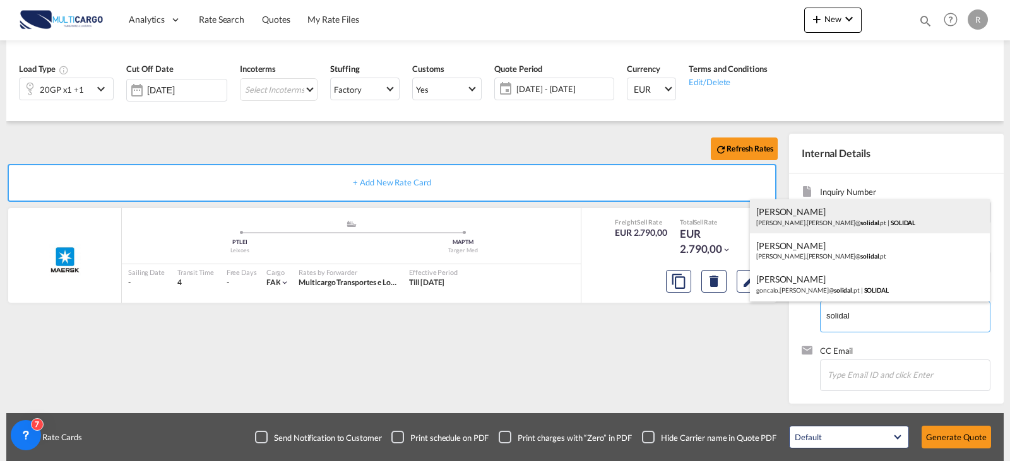
click at [822, 225] on div "Marta Fernandes marta.fernandes@ solidal .pt | SOLIDAL" at bounding box center [870, 216] width 240 height 34
type input "SOLIDAL, Marta Fernandes, marta.fernandes@solidal.pt"
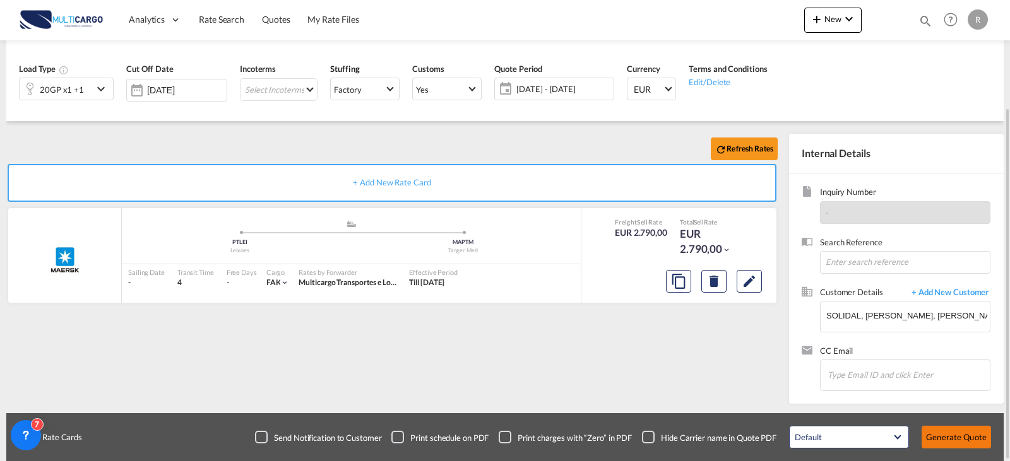
click at [966, 437] on button "Generate Quote" at bounding box center [956, 437] width 69 height 23
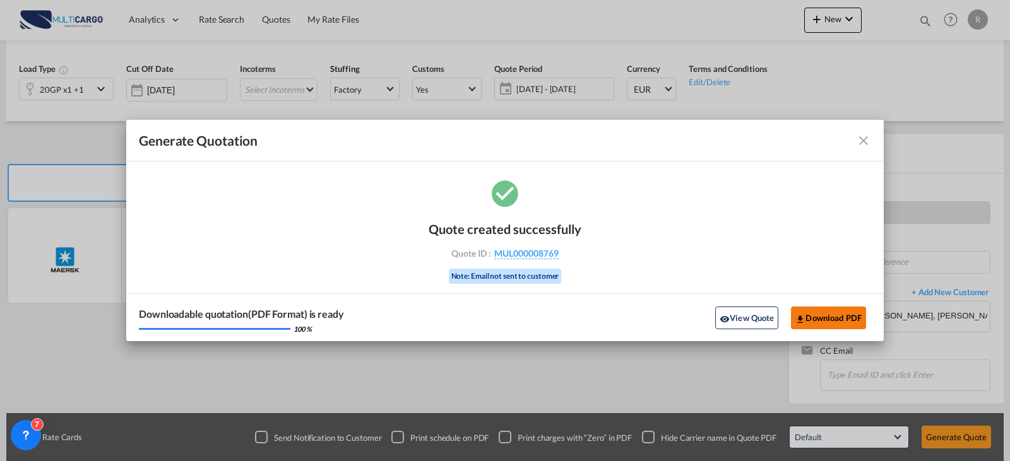
click at [843, 323] on button "Download PDF" at bounding box center [828, 318] width 75 height 23
